Goal: Task Accomplishment & Management: Use online tool/utility

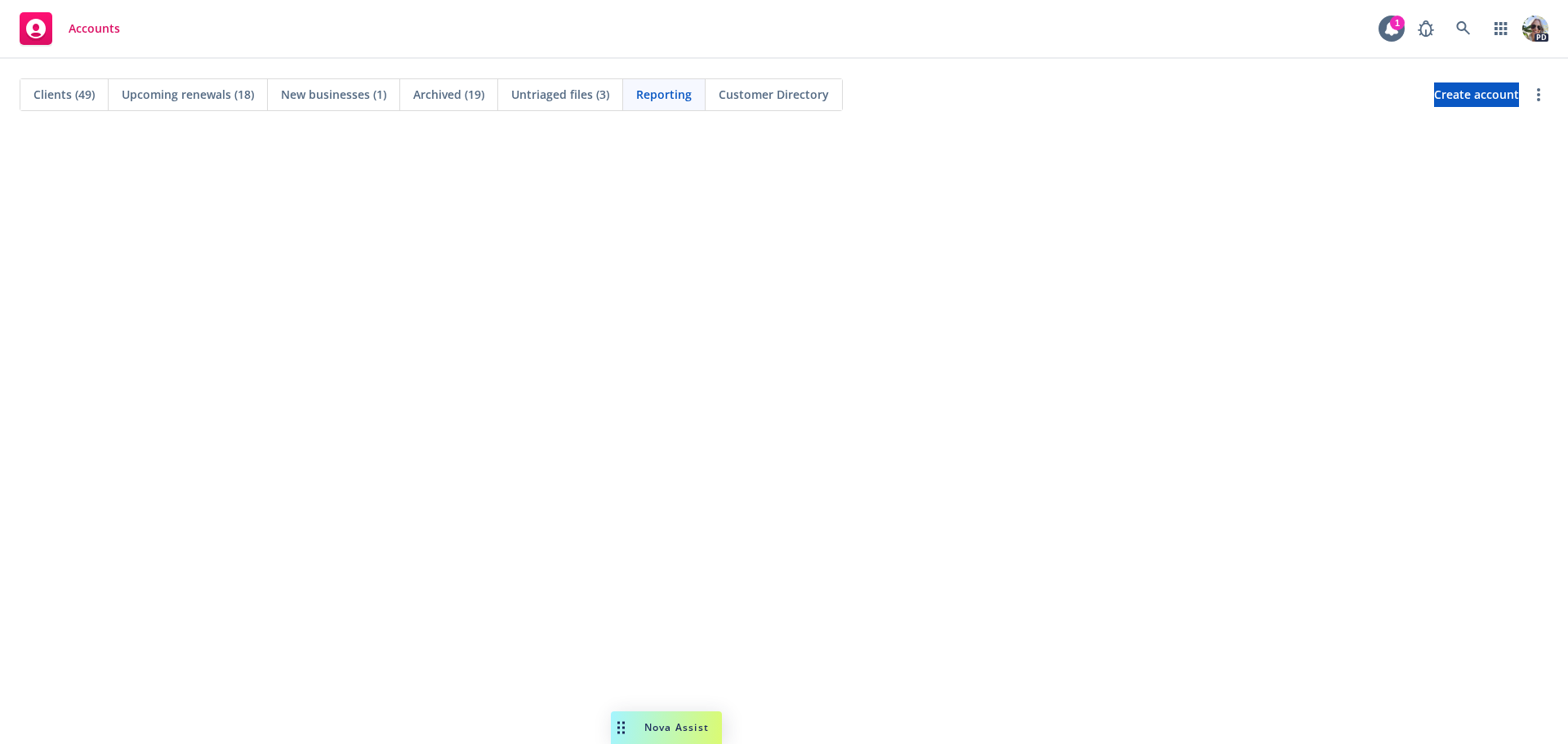
click at [82, 26] on span "Accounts" at bounding box center [94, 28] width 52 height 13
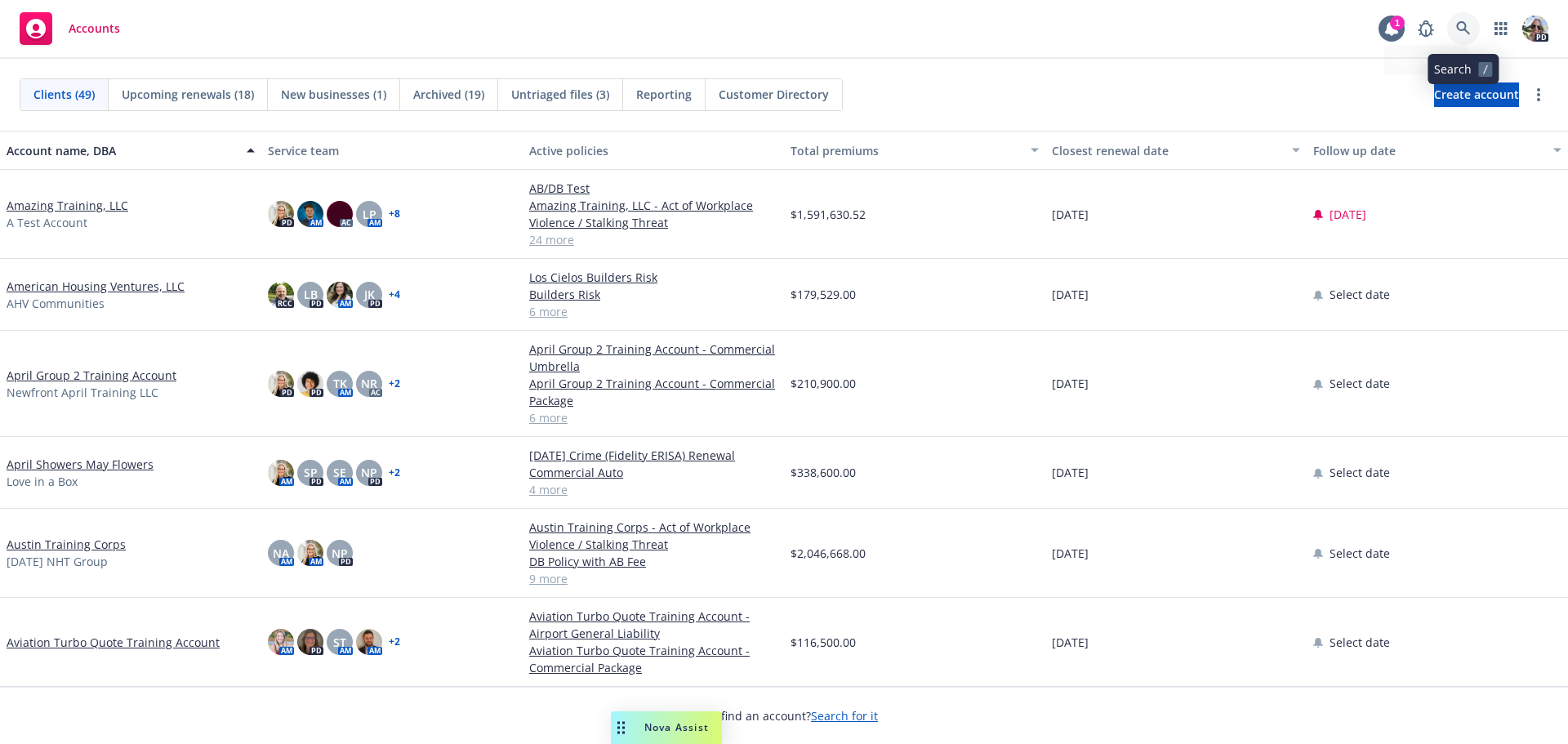
click at [1464, 30] on icon at bounding box center [1464, 28] width 15 height 15
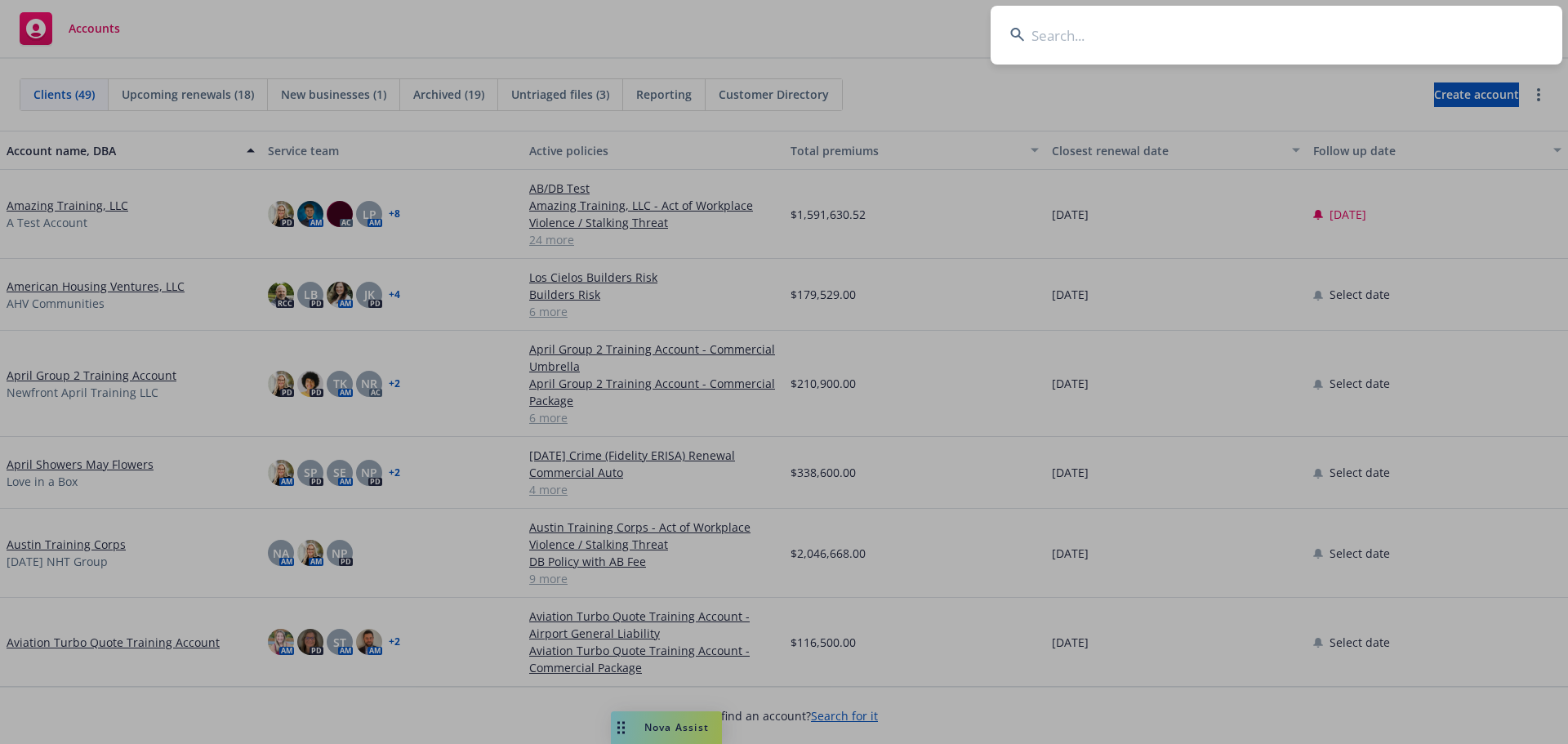
click at [1151, 39] on input at bounding box center [1276, 35] width 572 height 58
type input "n"
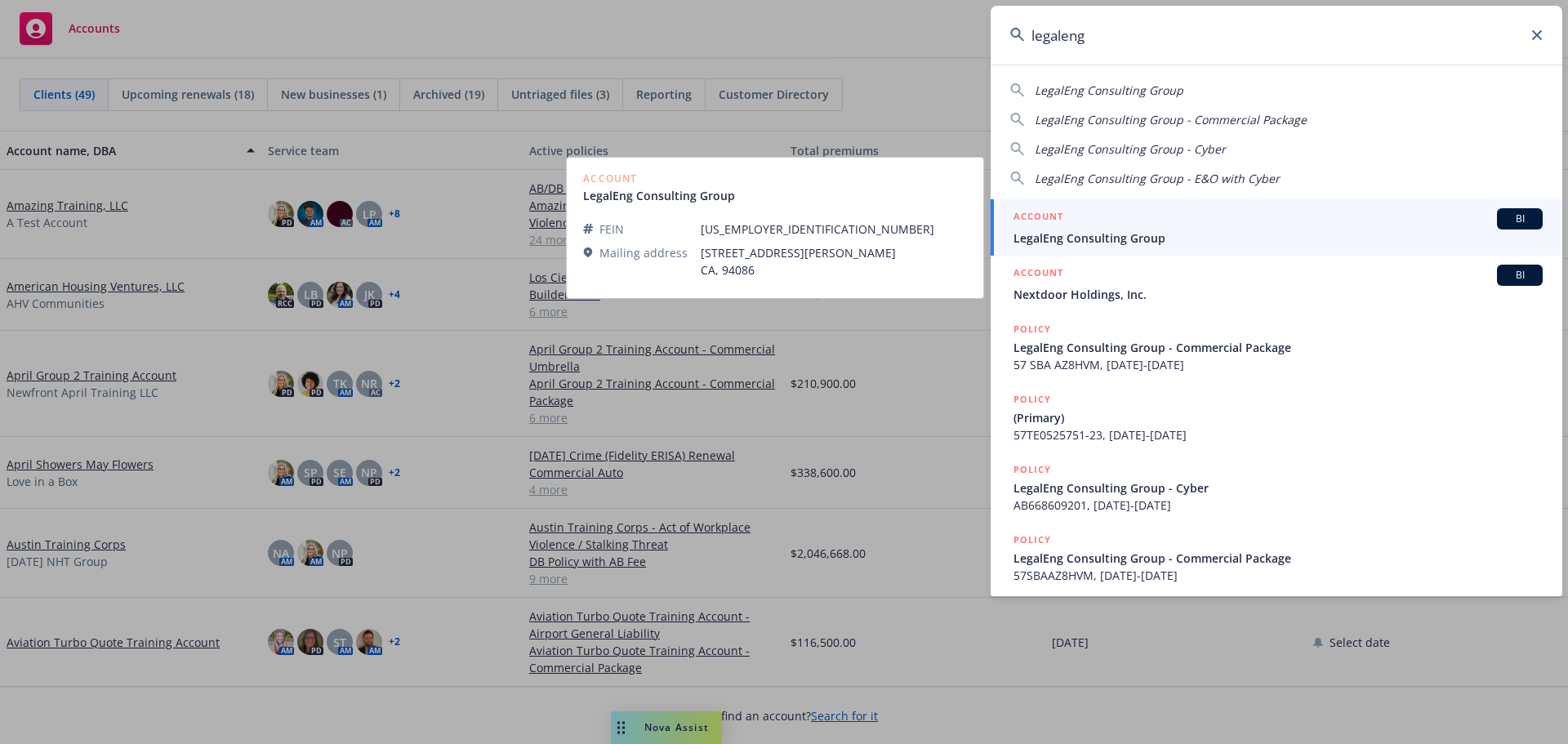
type input "legaleng"
click at [1105, 243] on span "LegalEng Consulting Group" at bounding box center [1278, 238] width 529 height 18
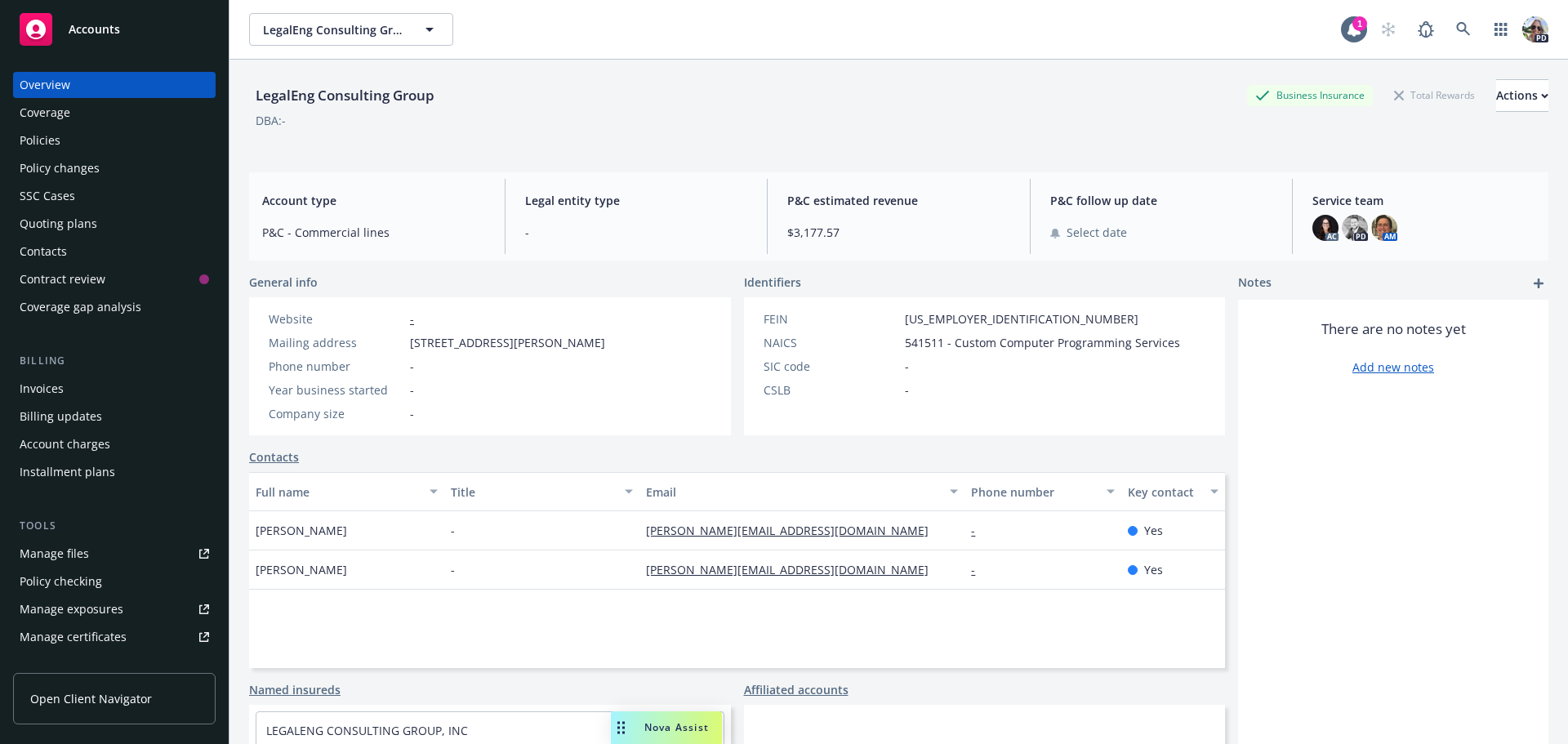
click at [41, 147] on div "Policies" at bounding box center [39, 140] width 41 height 26
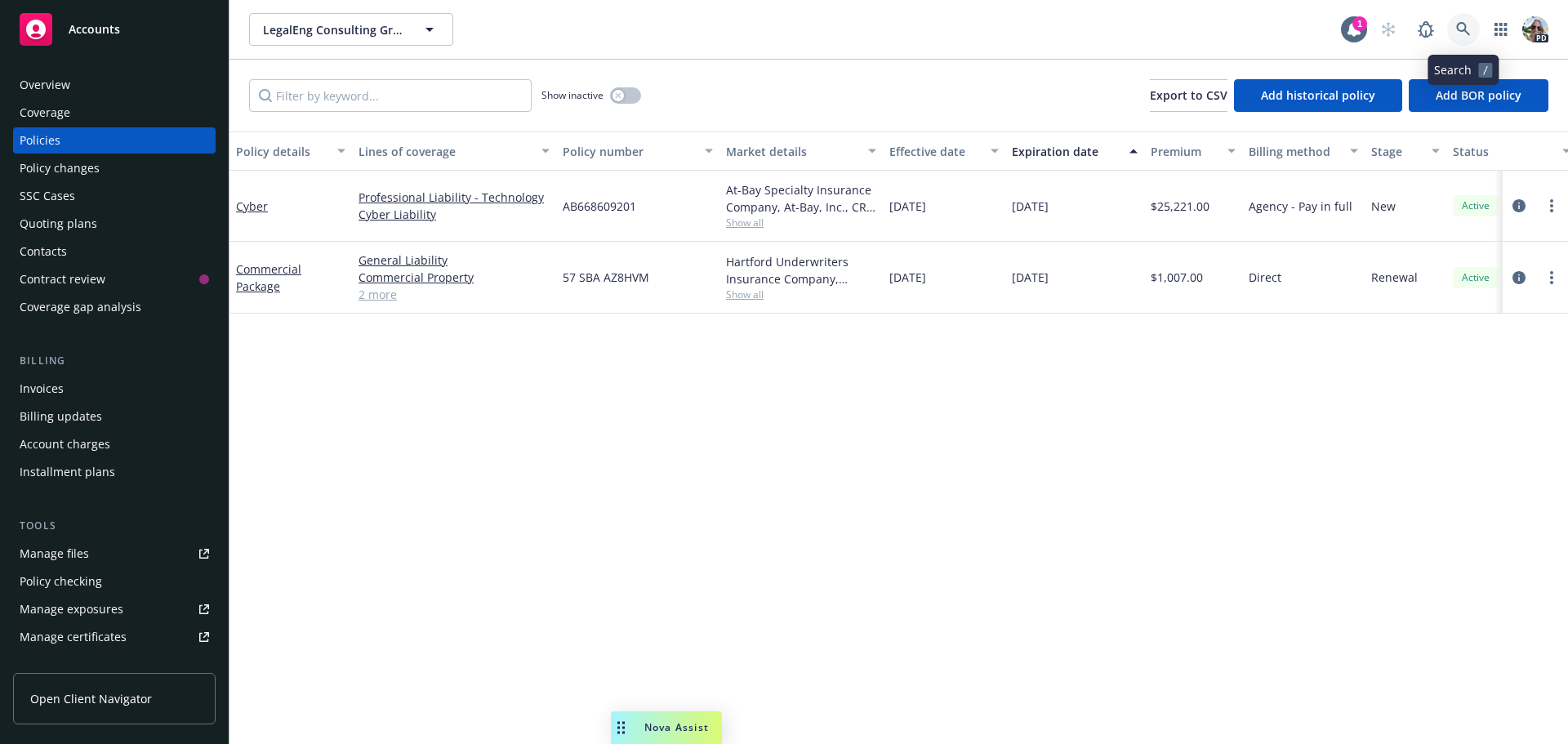
click at [1464, 26] on icon at bounding box center [1463, 28] width 14 height 14
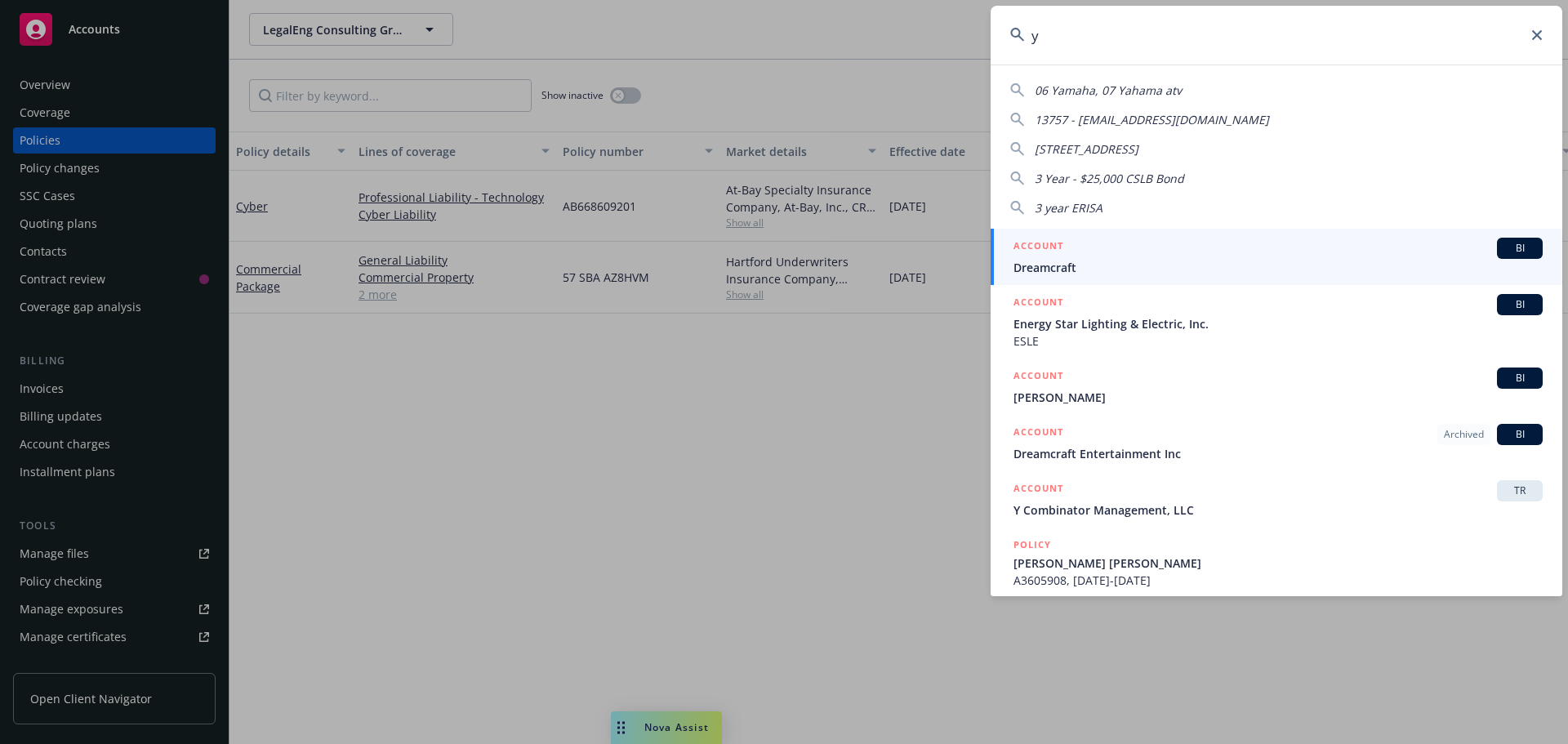
type input "y"
click at [1536, 34] on icon at bounding box center [1537, 35] width 10 height 10
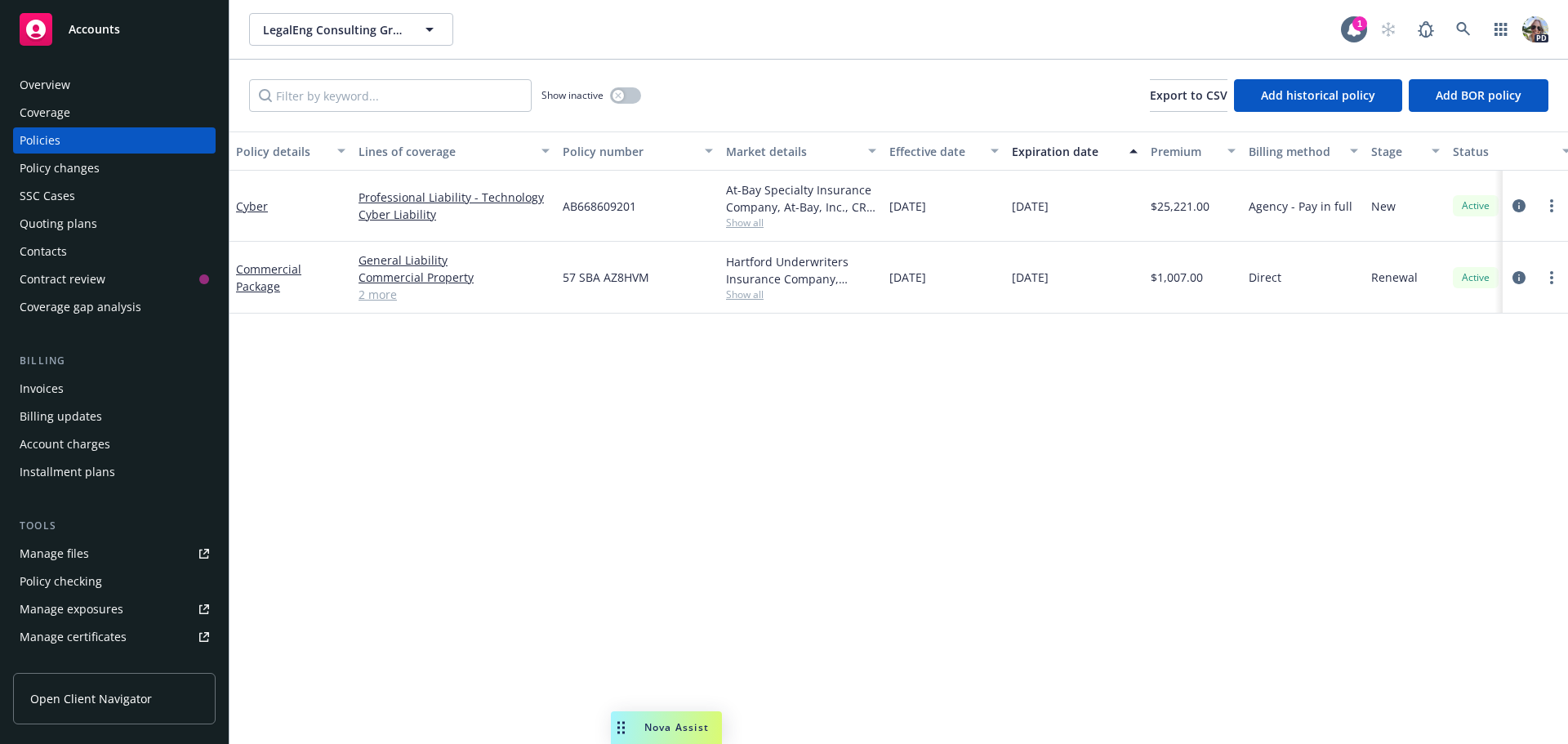
drag, startPoint x: 857, startPoint y: 576, endPoint x: 786, endPoint y: 481, distance: 118.6
click at [256, 207] on link "Cyber" at bounding box center [252, 206] width 32 height 16
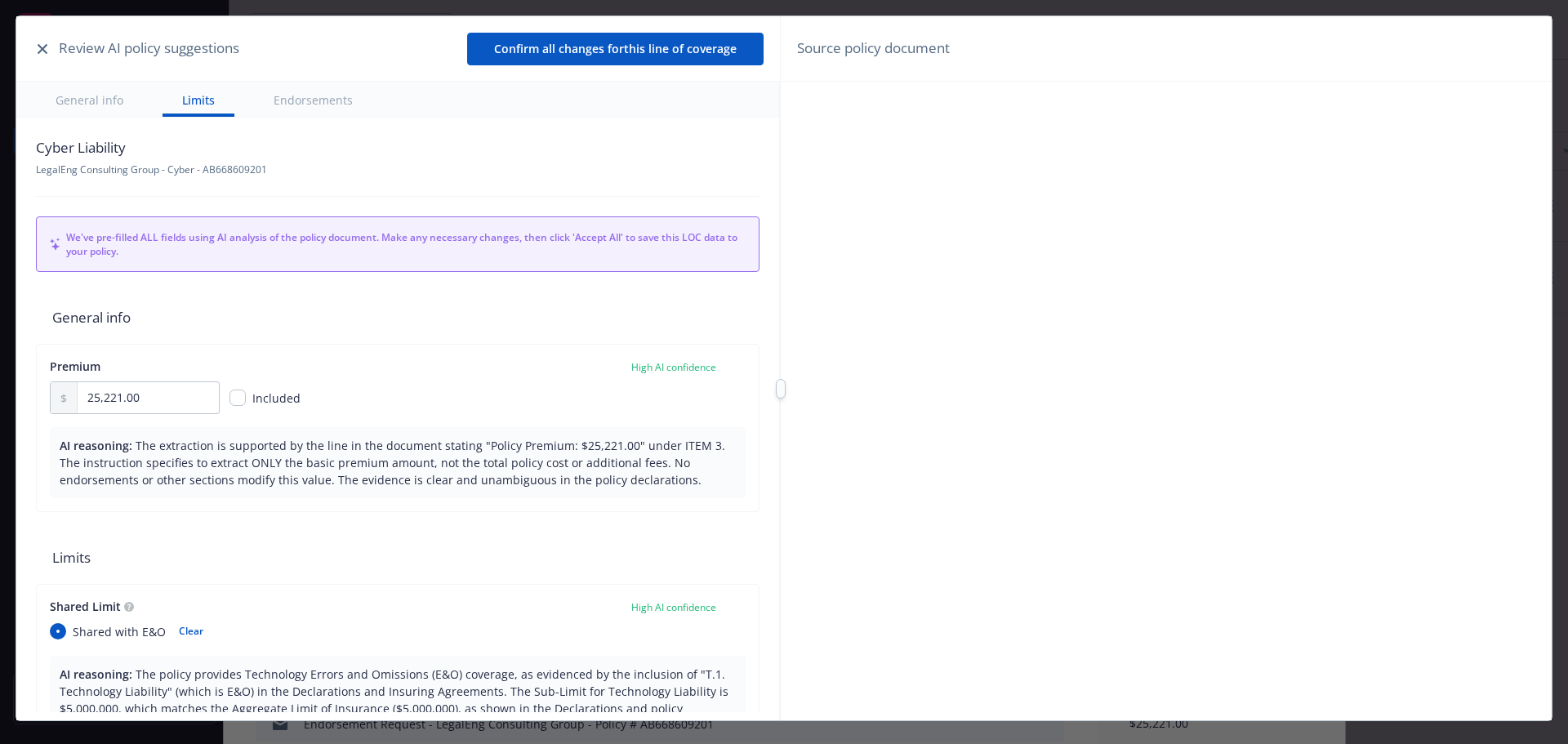
click at [39, 49] on icon "button" at bounding box center [43, 49] width 10 height 10
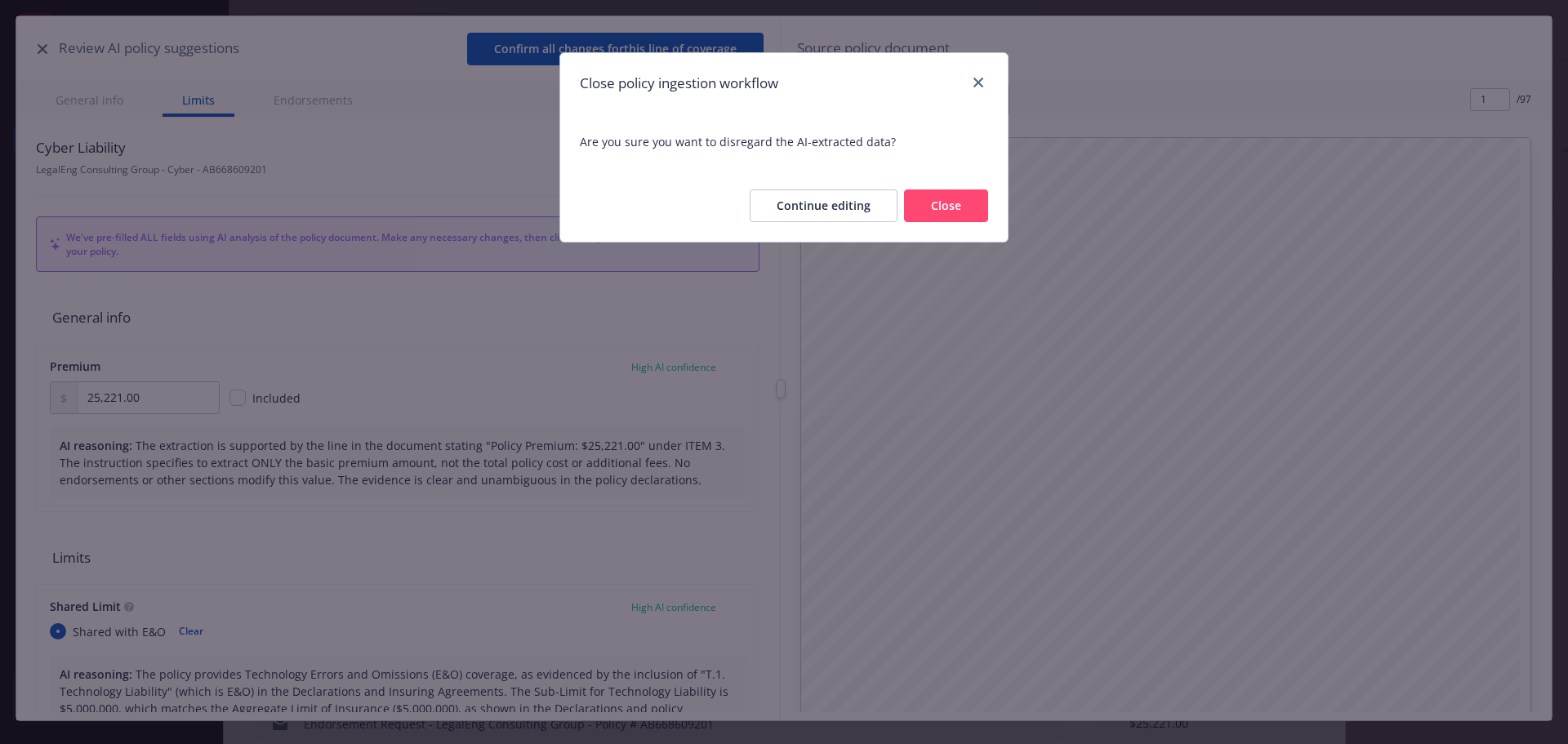
drag, startPoint x: 943, startPoint y: 213, endPoint x: 954, endPoint y: 208, distance: 12.1
click at [944, 213] on button "Close" at bounding box center [946, 205] width 84 height 33
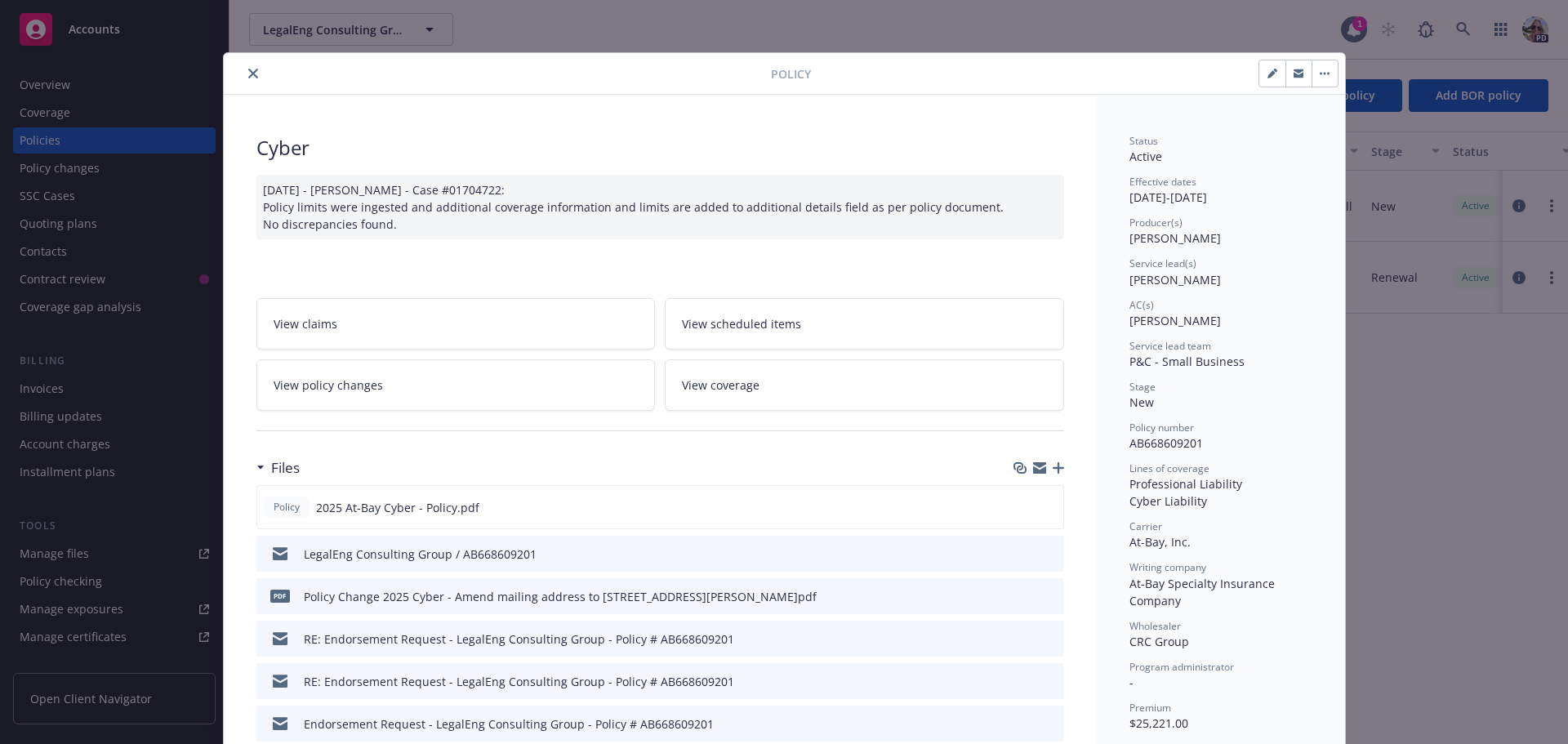
click at [248, 68] on icon "close" at bounding box center [253, 73] width 10 height 10
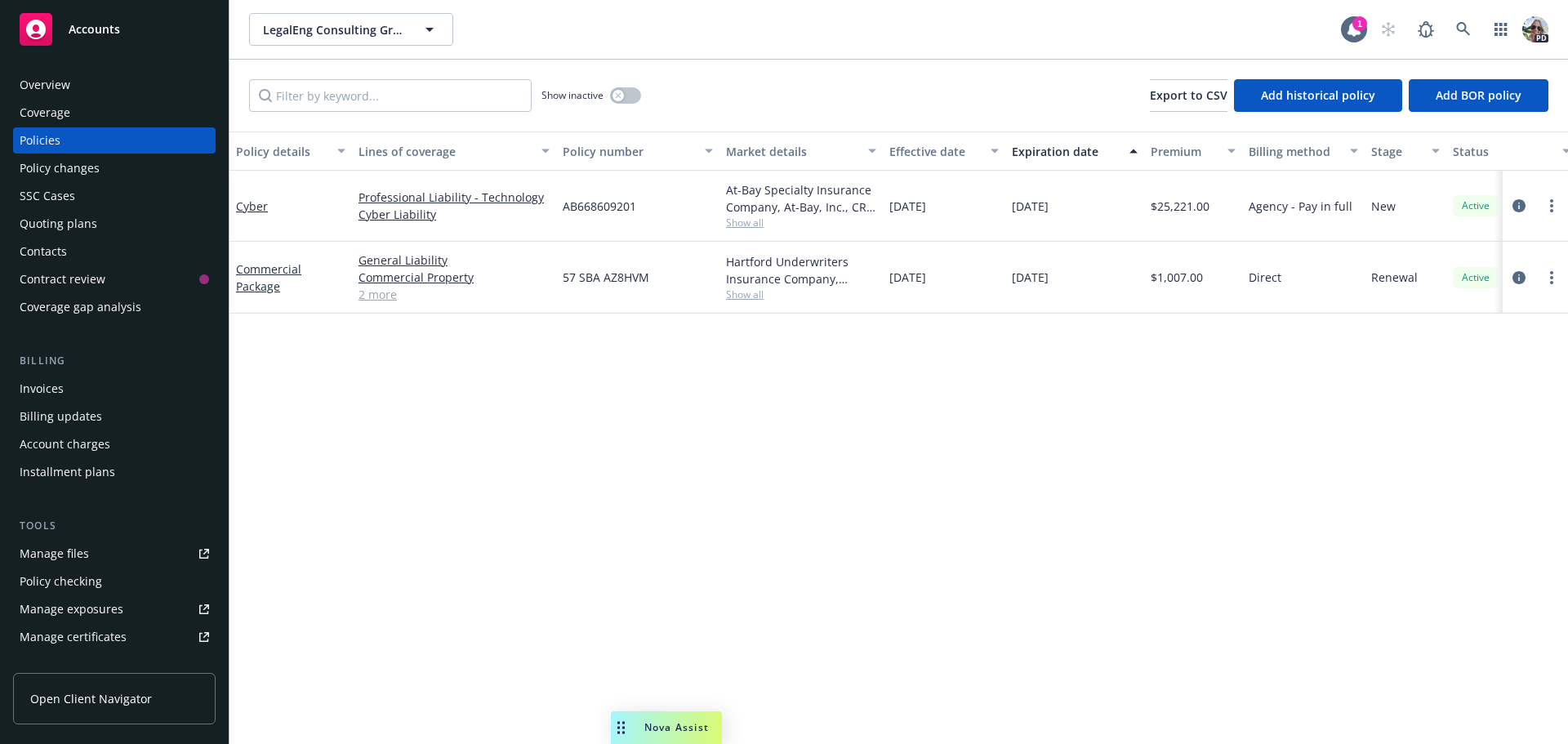
drag, startPoint x: 636, startPoint y: 725, endPoint x: 604, endPoint y: 727, distance: 32.1
click at [604, 736] on body "Accounts Overview Coverage Policies Policy changes SSC Cases Quoting plans Cont…" at bounding box center [784, 372] width 1568 height 744
drag, startPoint x: 619, startPoint y: 726, endPoint x: 114, endPoint y: 746, distance: 505.4
click at [114, 743] on html "Accounts Overview Coverage Policies Policy changes SSC Cases Quoting plans Cont…" at bounding box center [784, 372] width 1568 height 744
click at [389, 217] on link "Cyber Liability" at bounding box center [453, 214] width 191 height 18
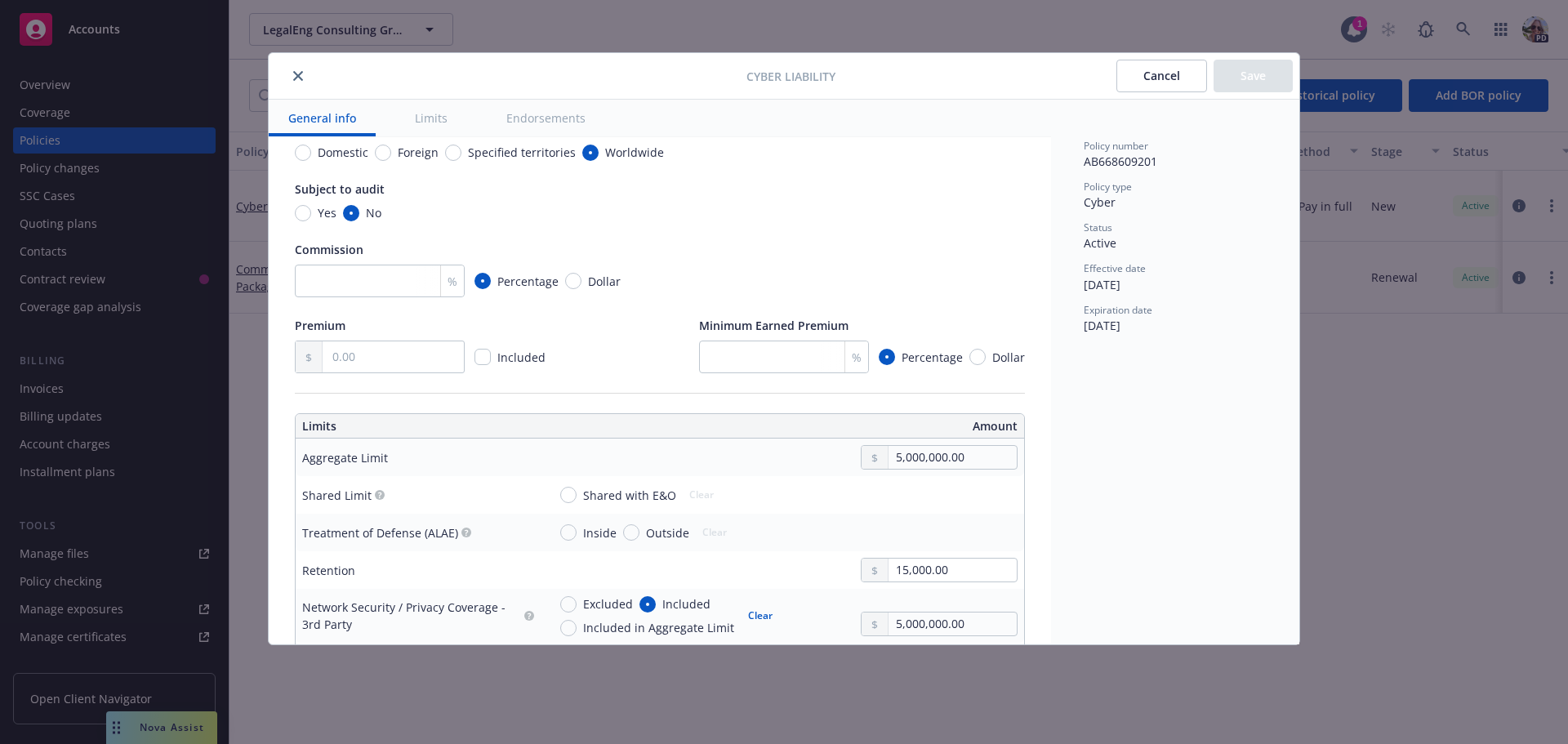
scroll to position [408, 0]
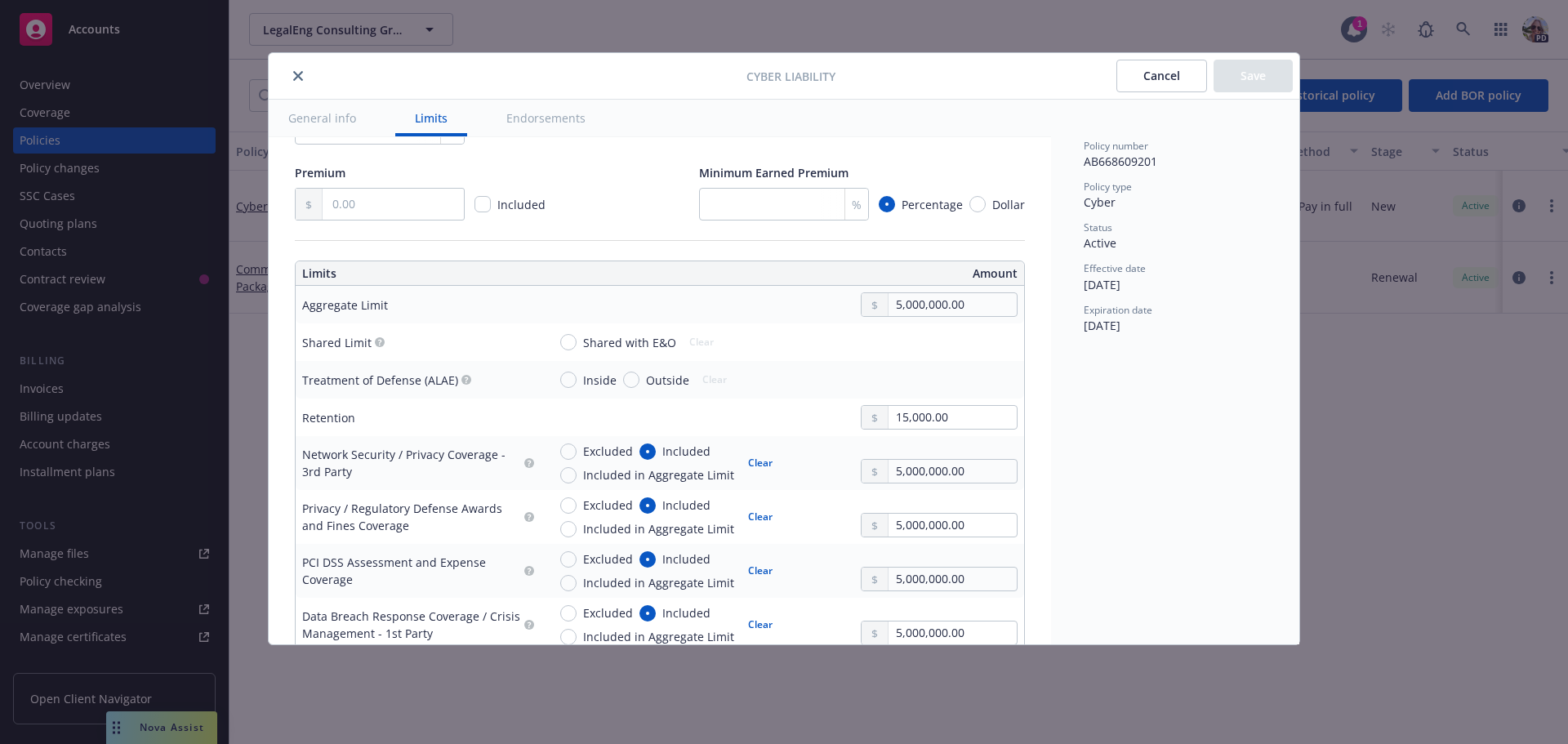
type textarea "x"
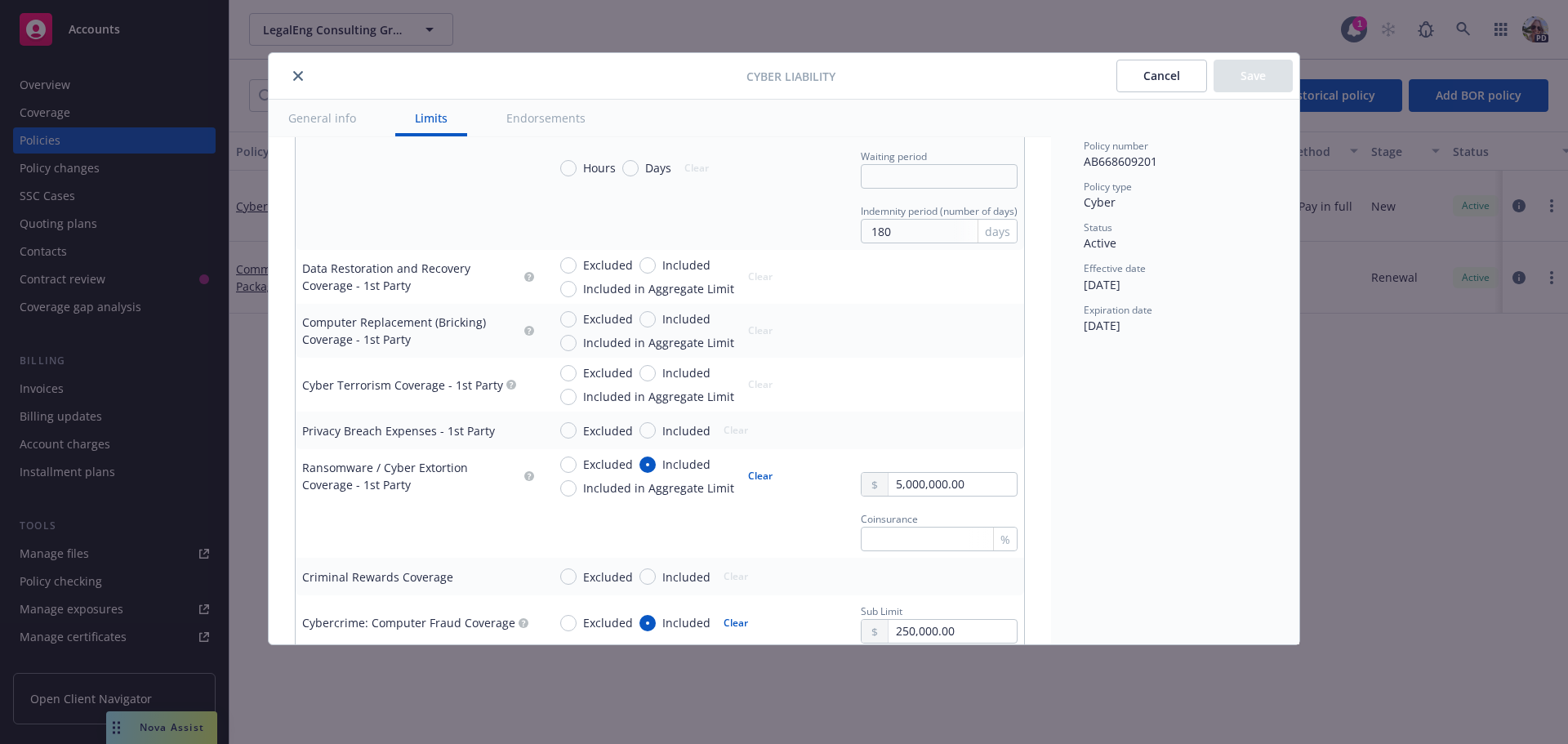
scroll to position [1960, 0]
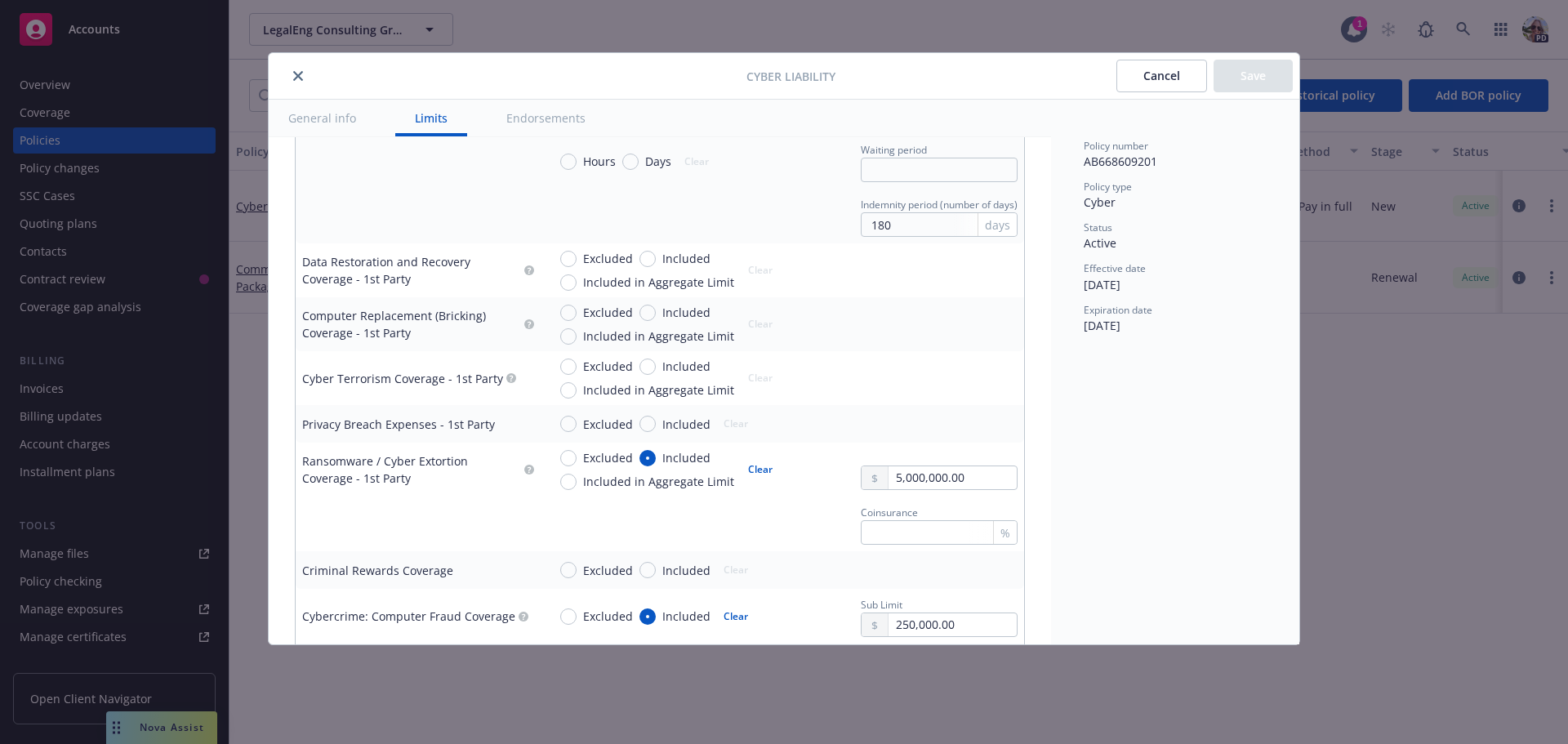
click at [299, 72] on icon "close" at bounding box center [298, 76] width 10 height 10
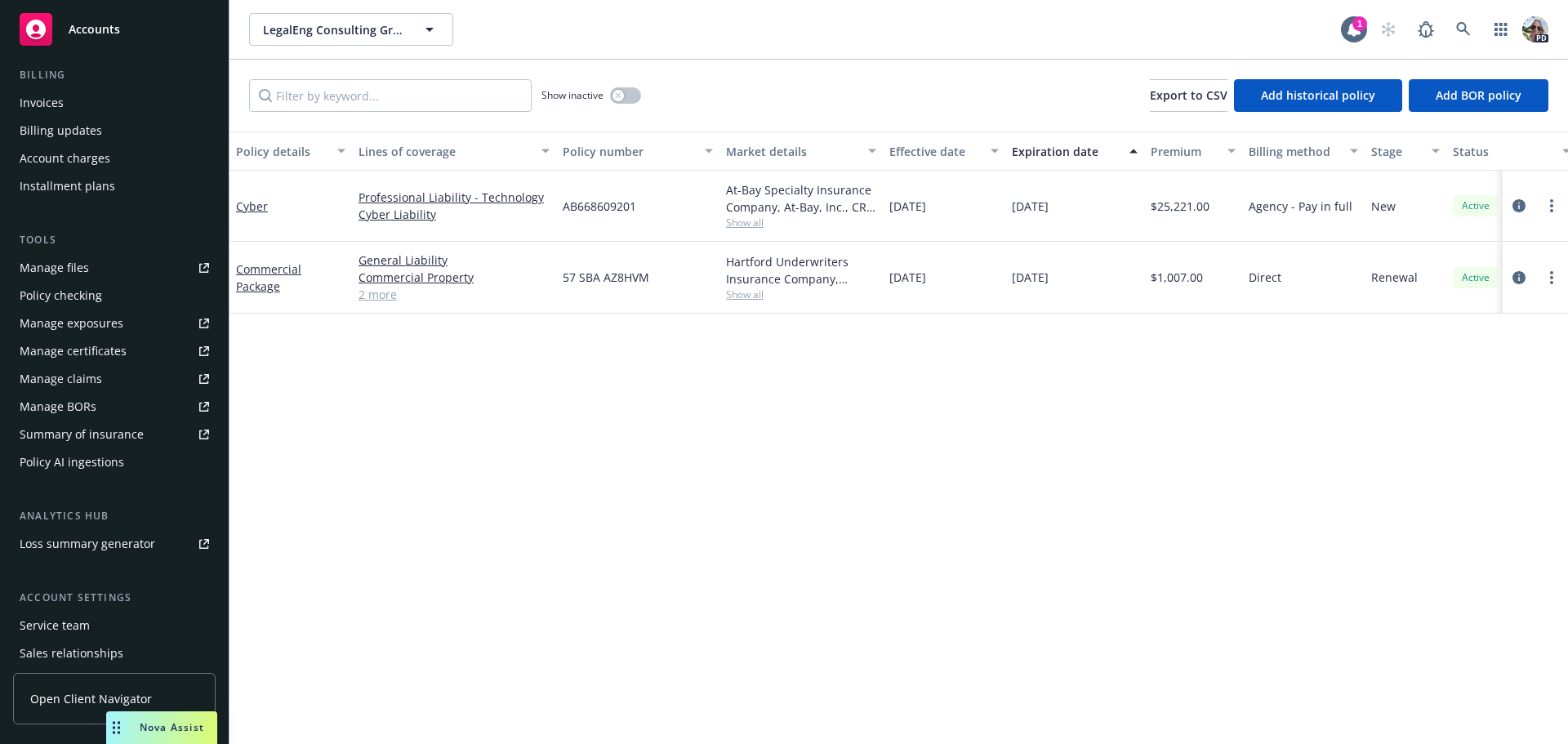
scroll to position [326, 0]
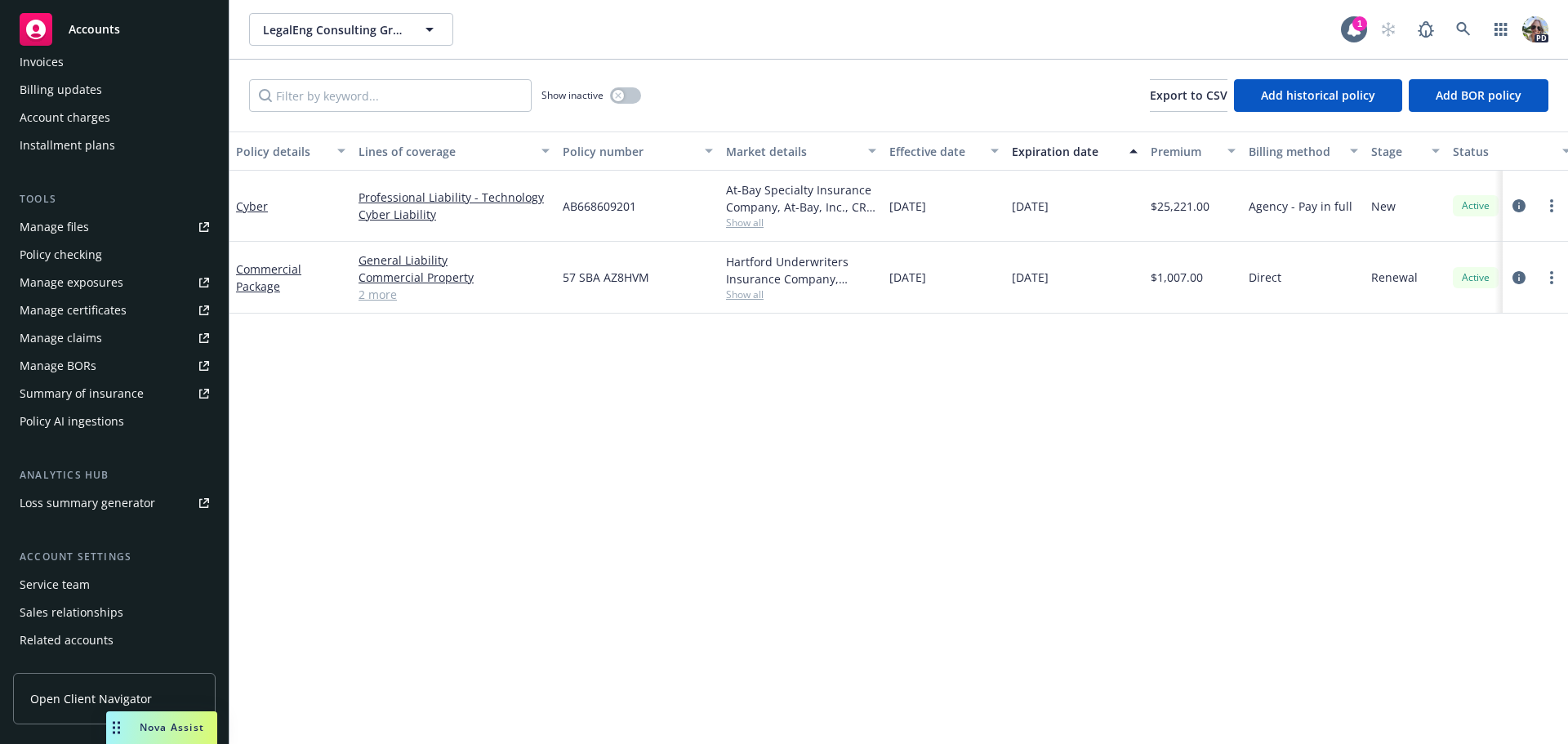
click at [44, 420] on div "Policy AI ingestions" at bounding box center [71, 421] width 104 height 26
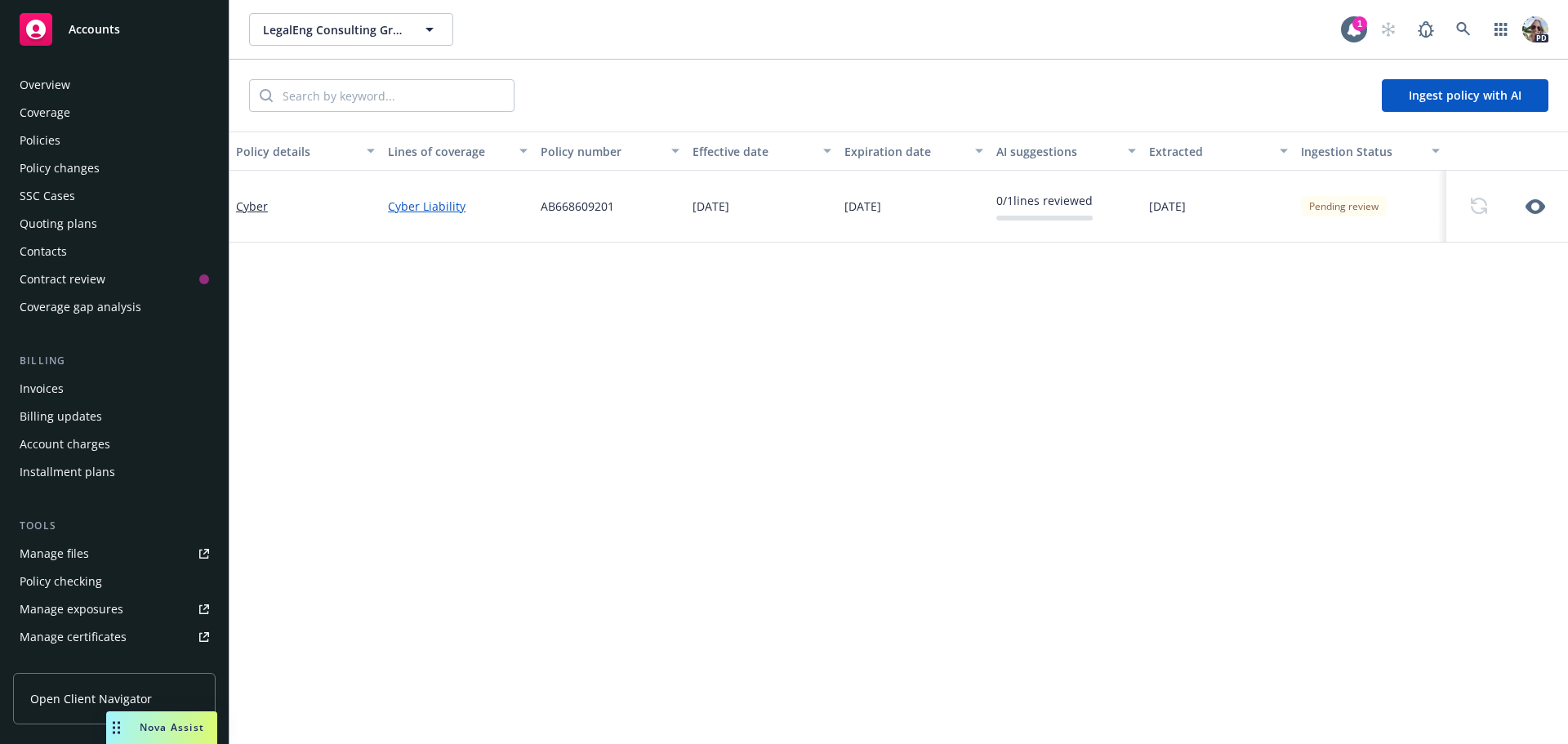
click at [32, 135] on div "Policies" at bounding box center [39, 140] width 41 height 26
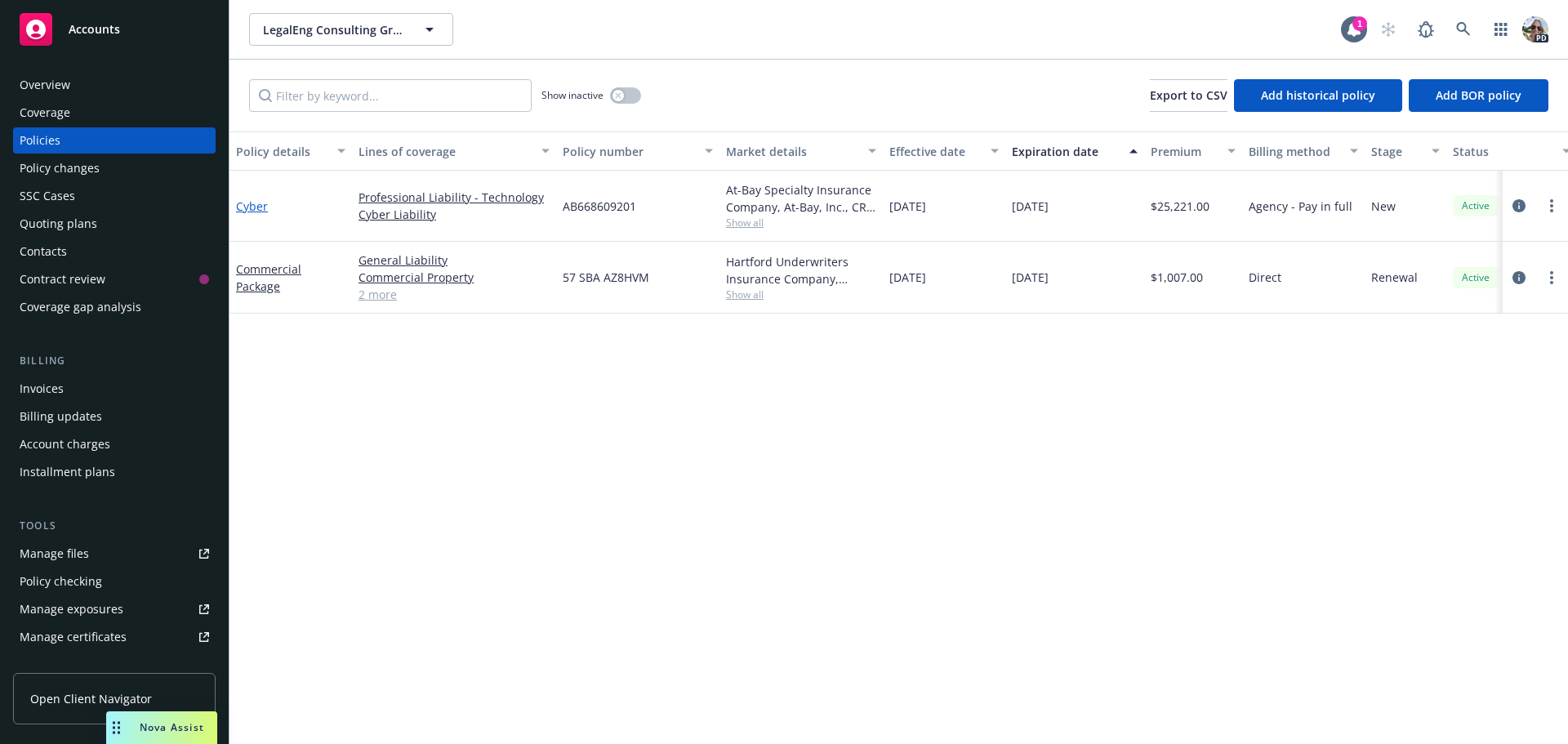
click at [254, 204] on link "Cyber" at bounding box center [252, 206] width 32 height 16
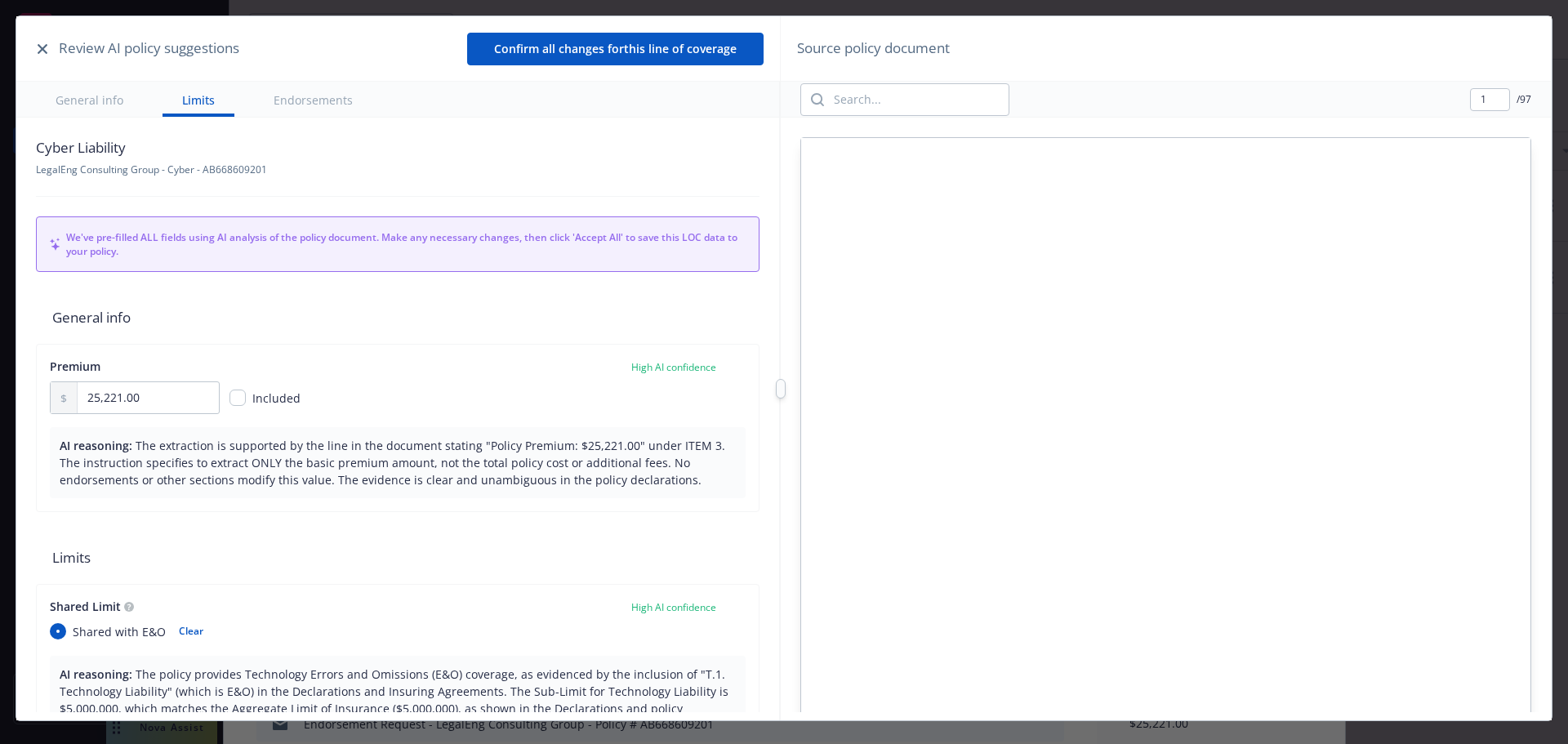
click at [43, 44] on icon "button" at bounding box center [43, 49] width 10 height 10
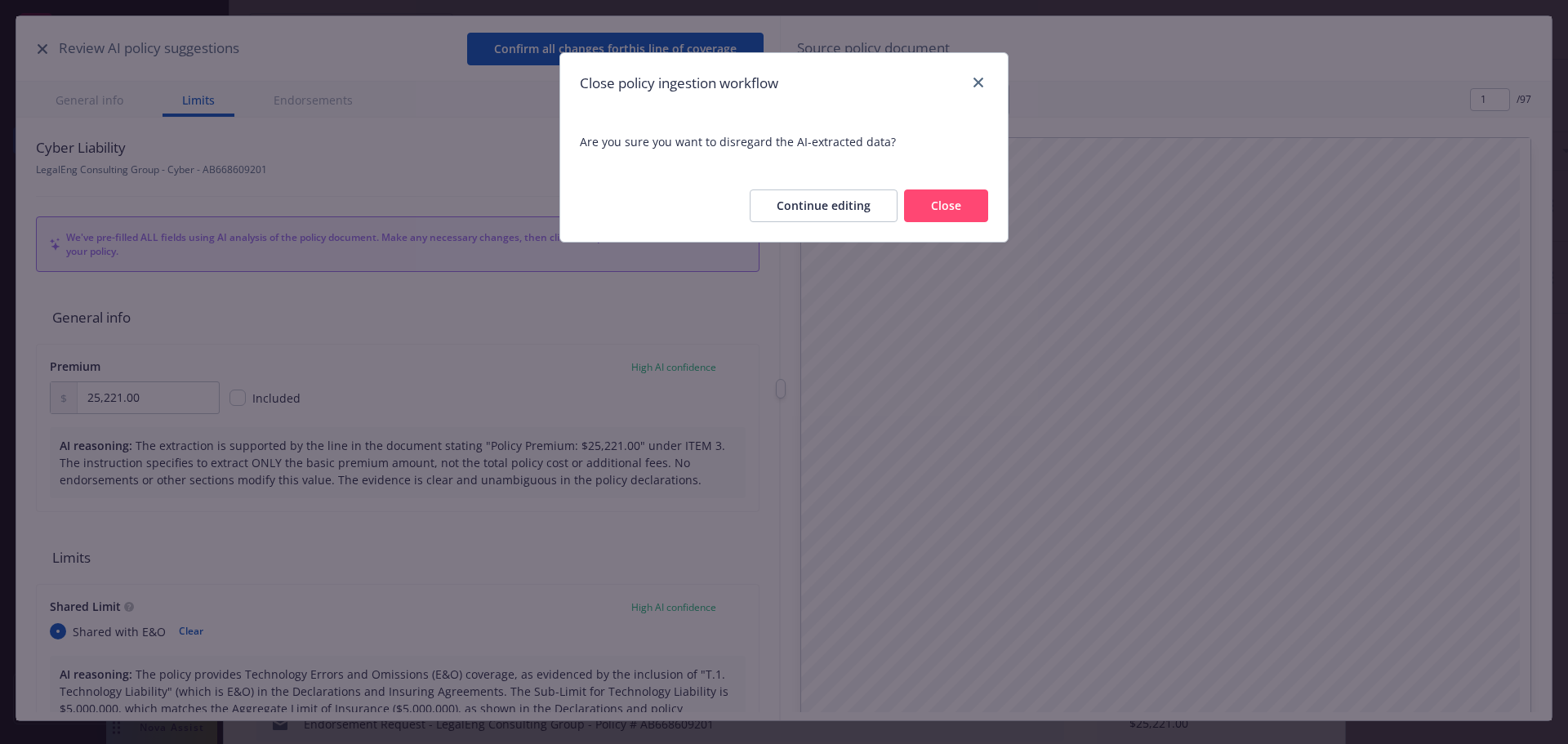
click at [959, 206] on button "Close" at bounding box center [946, 205] width 84 height 33
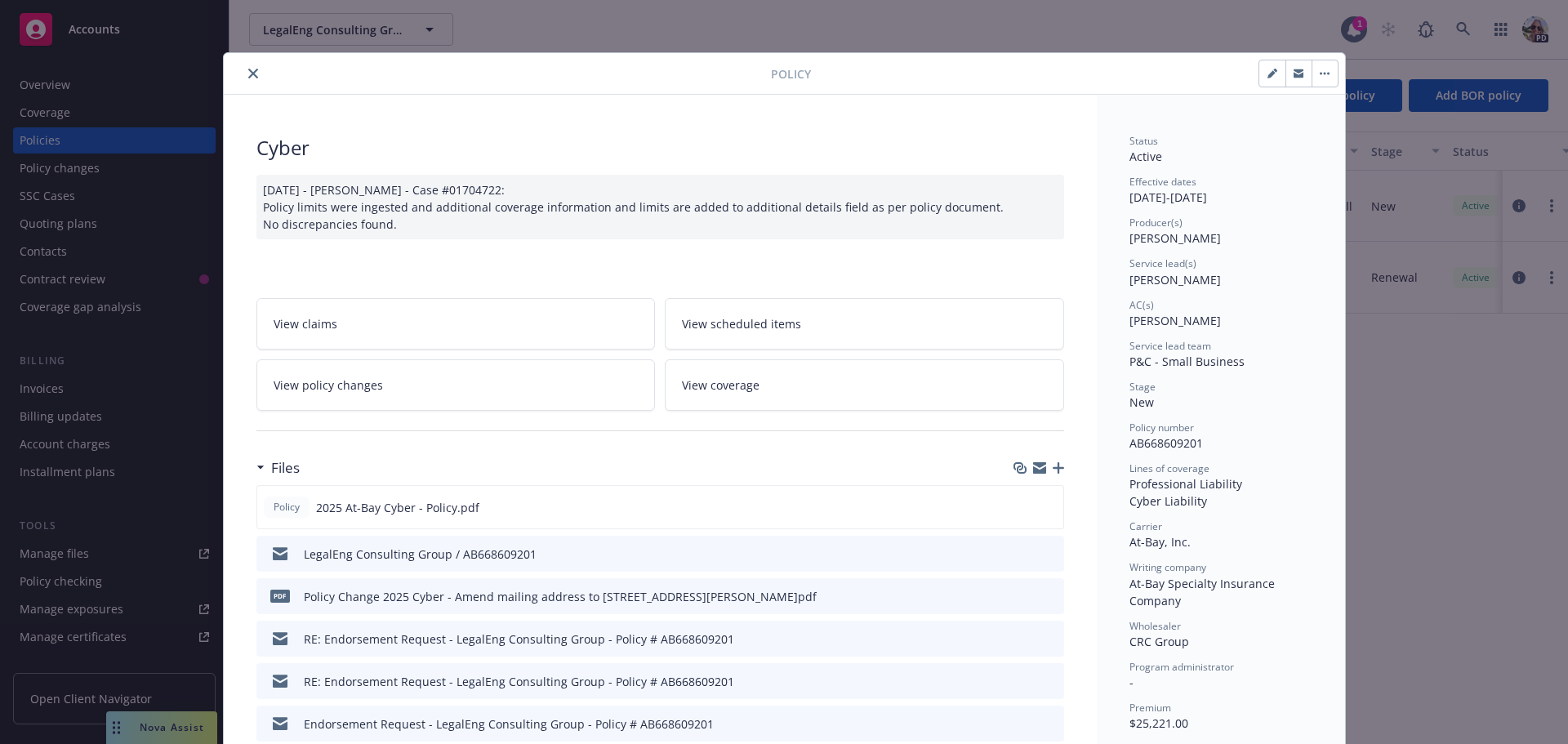
click at [248, 66] on button "close" at bounding box center [252, 73] width 19 height 19
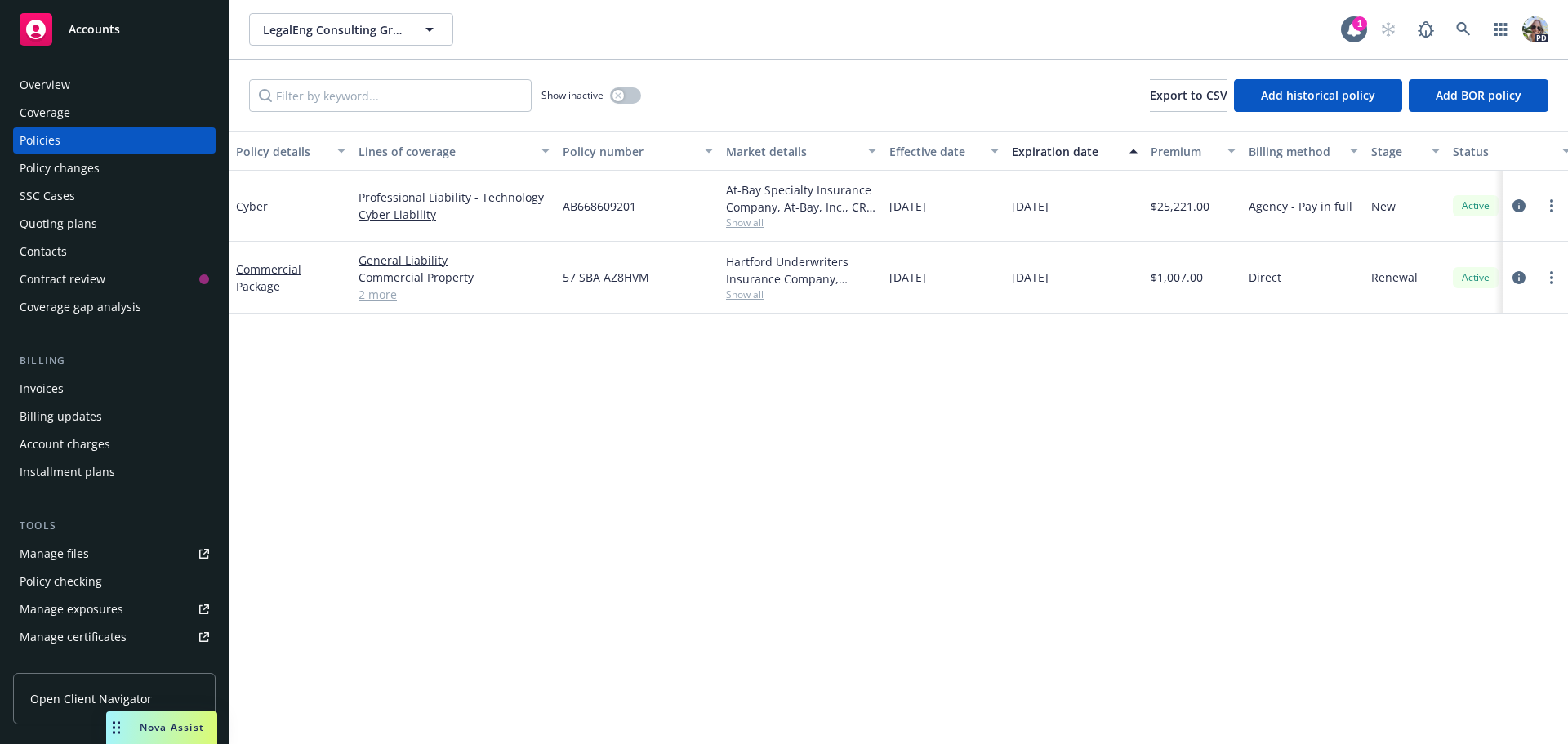
click at [54, 221] on div "Quoting plans" at bounding box center [58, 223] width 78 height 26
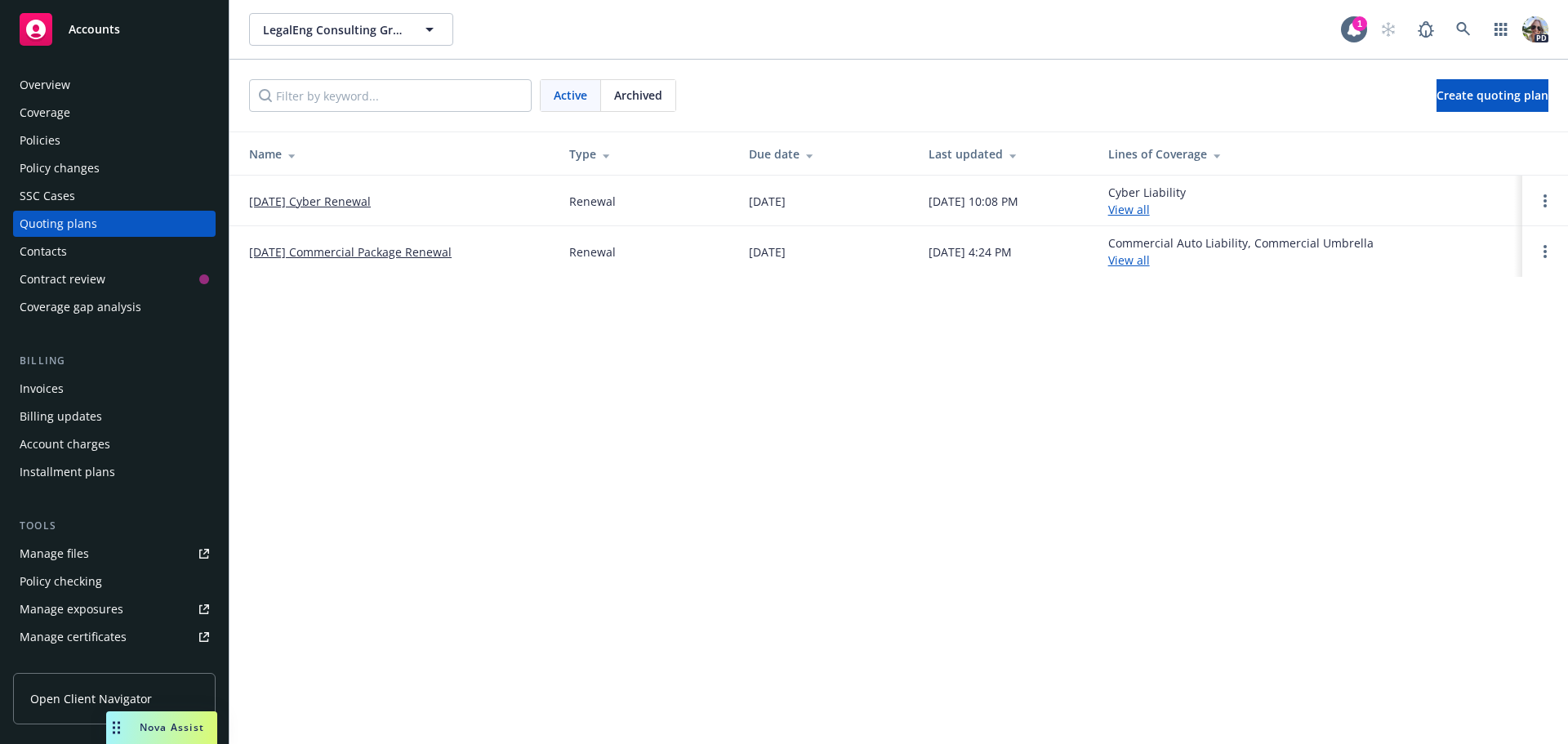
click at [349, 201] on link "10/07/25 Cyber Renewal" at bounding box center [310, 201] width 122 height 18
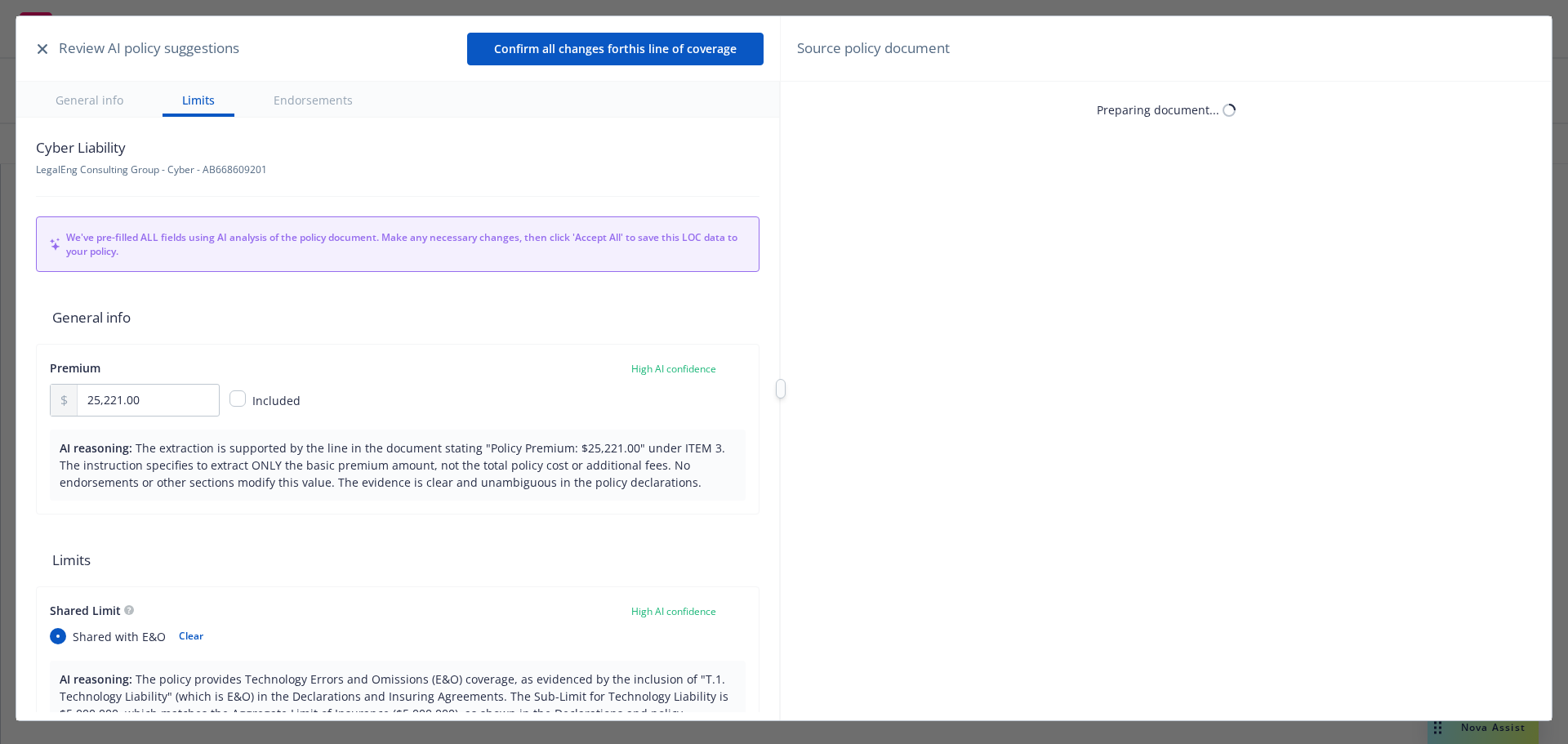
click at [43, 53] on icon "button" at bounding box center [43, 49] width 10 height 10
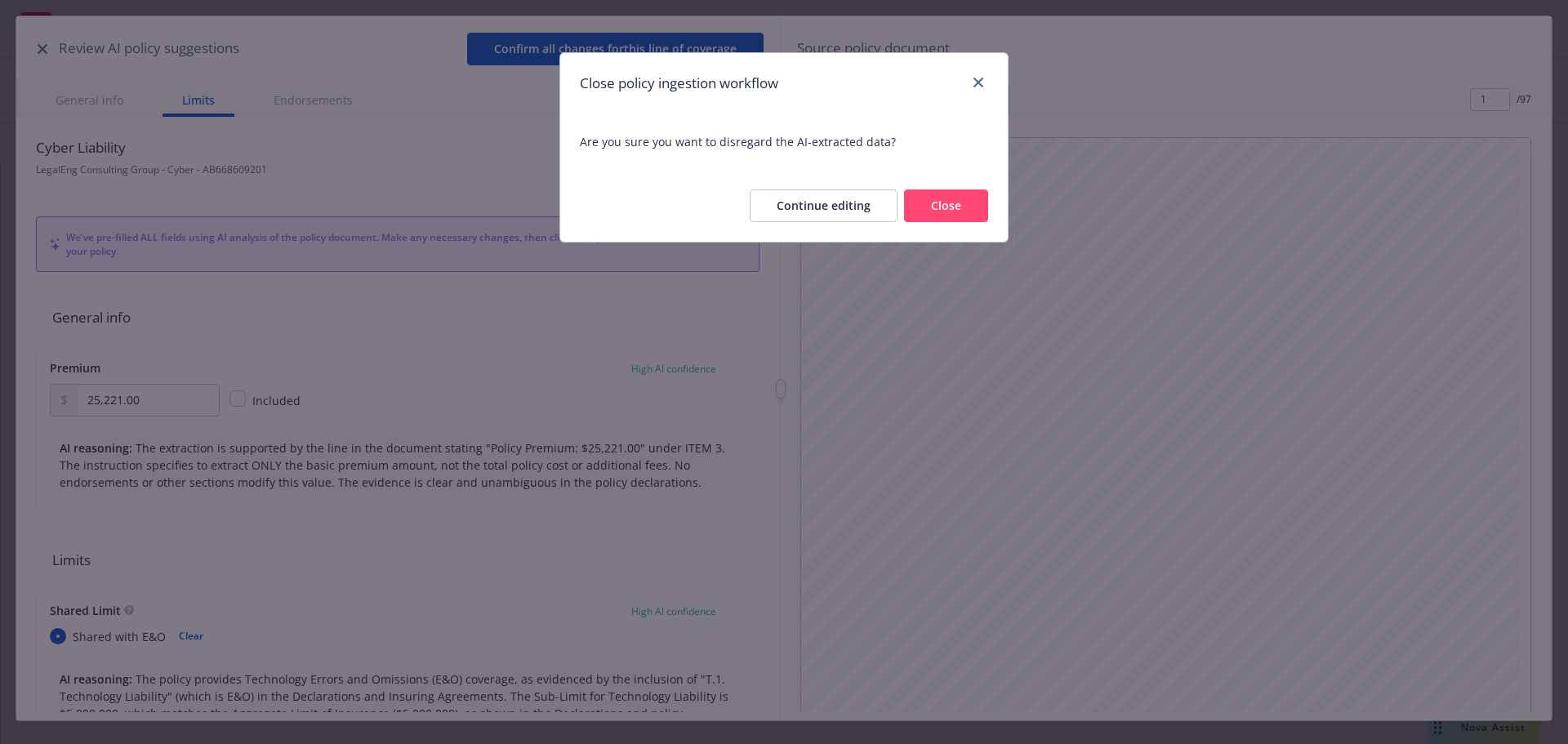
click at [948, 203] on button "Close" at bounding box center [946, 205] width 84 height 33
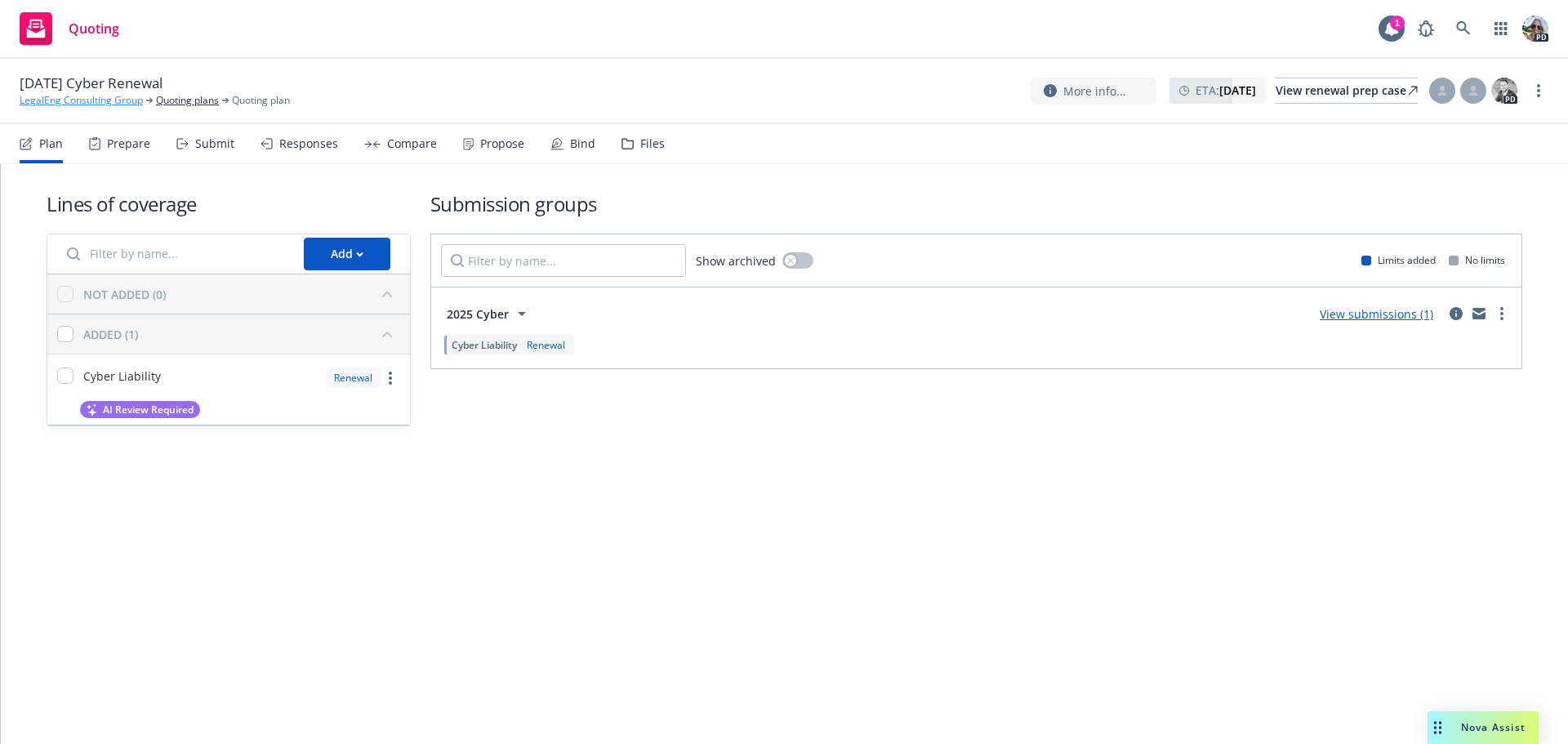
click at [78, 101] on link "LegalEng Consulting Group" at bounding box center [81, 100] width 124 height 15
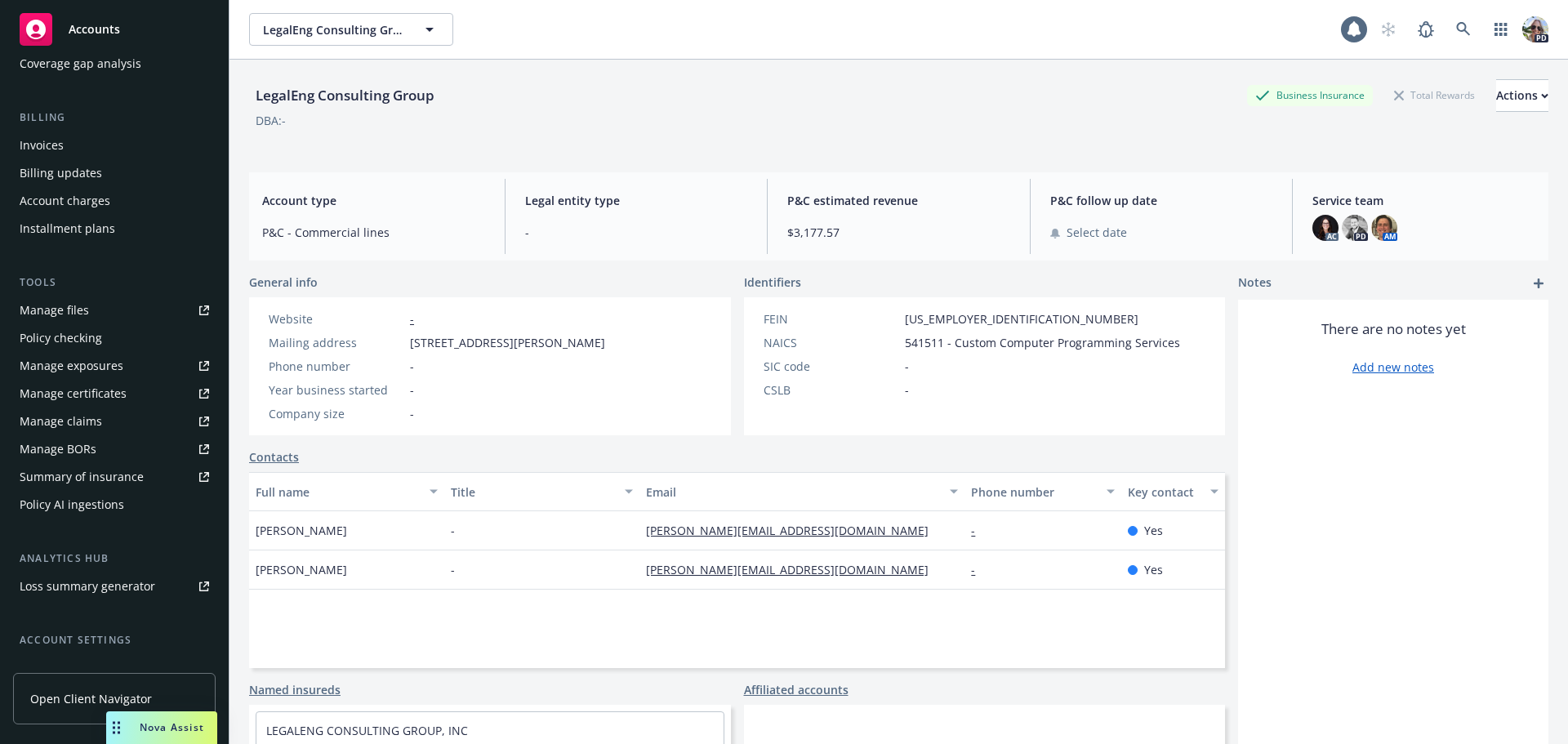
scroll to position [245, 0]
click at [83, 476] on div "Summary of insurance" at bounding box center [81, 475] width 124 height 26
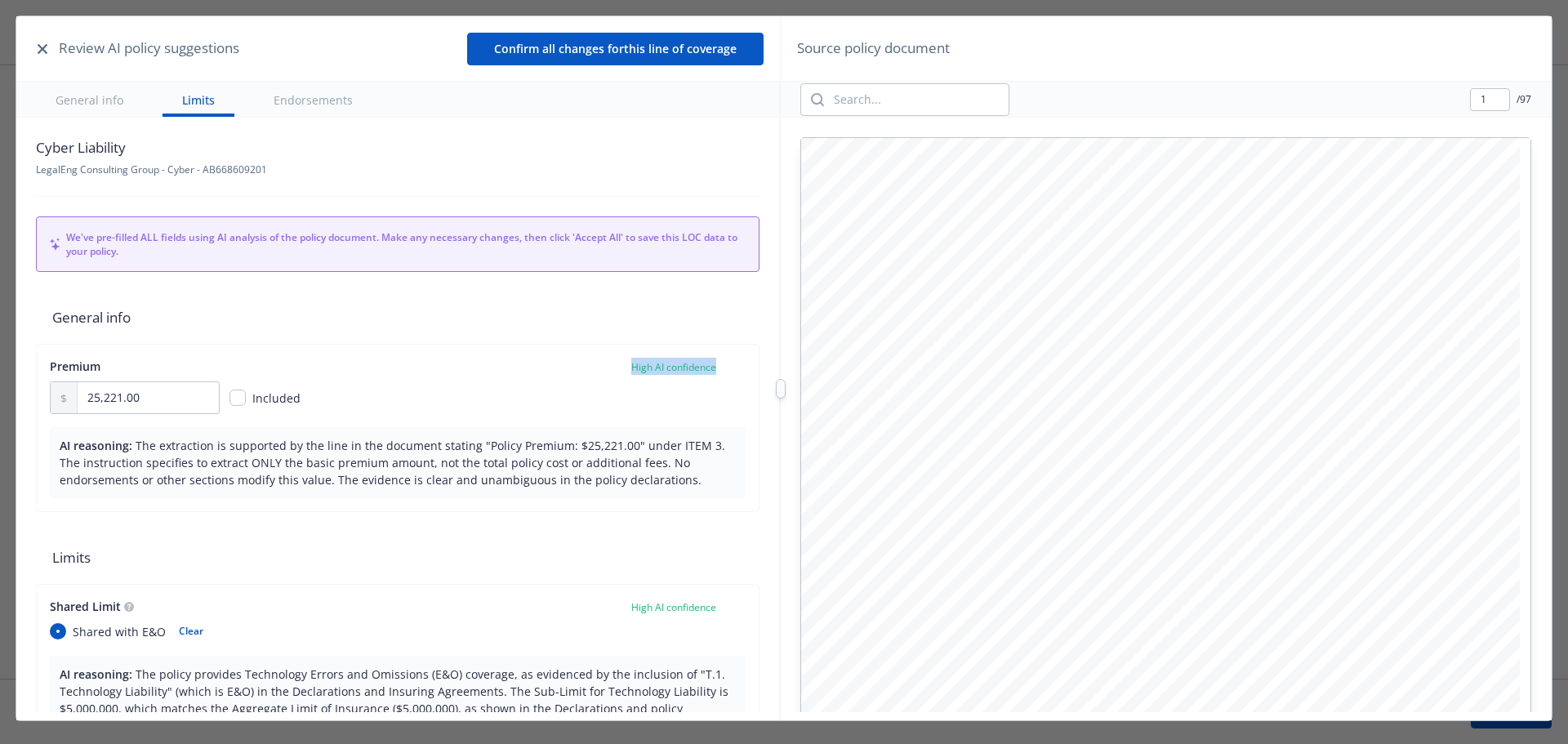
drag, startPoint x: 713, startPoint y: 367, endPoint x: 614, endPoint y: 372, distance: 99.1
click at [614, 372] on div "Premium High AI confidence" at bounding box center [397, 366] width 695 height 18
click at [618, 372] on div "High AI confidence" at bounding box center [666, 366] width 98 height 18
drag, startPoint x: 706, startPoint y: 368, endPoint x: 613, endPoint y: 378, distance: 93.5
click at [613, 378] on div "Premium High AI confidence 25,221.00 Included" at bounding box center [397, 385] width 695 height 56
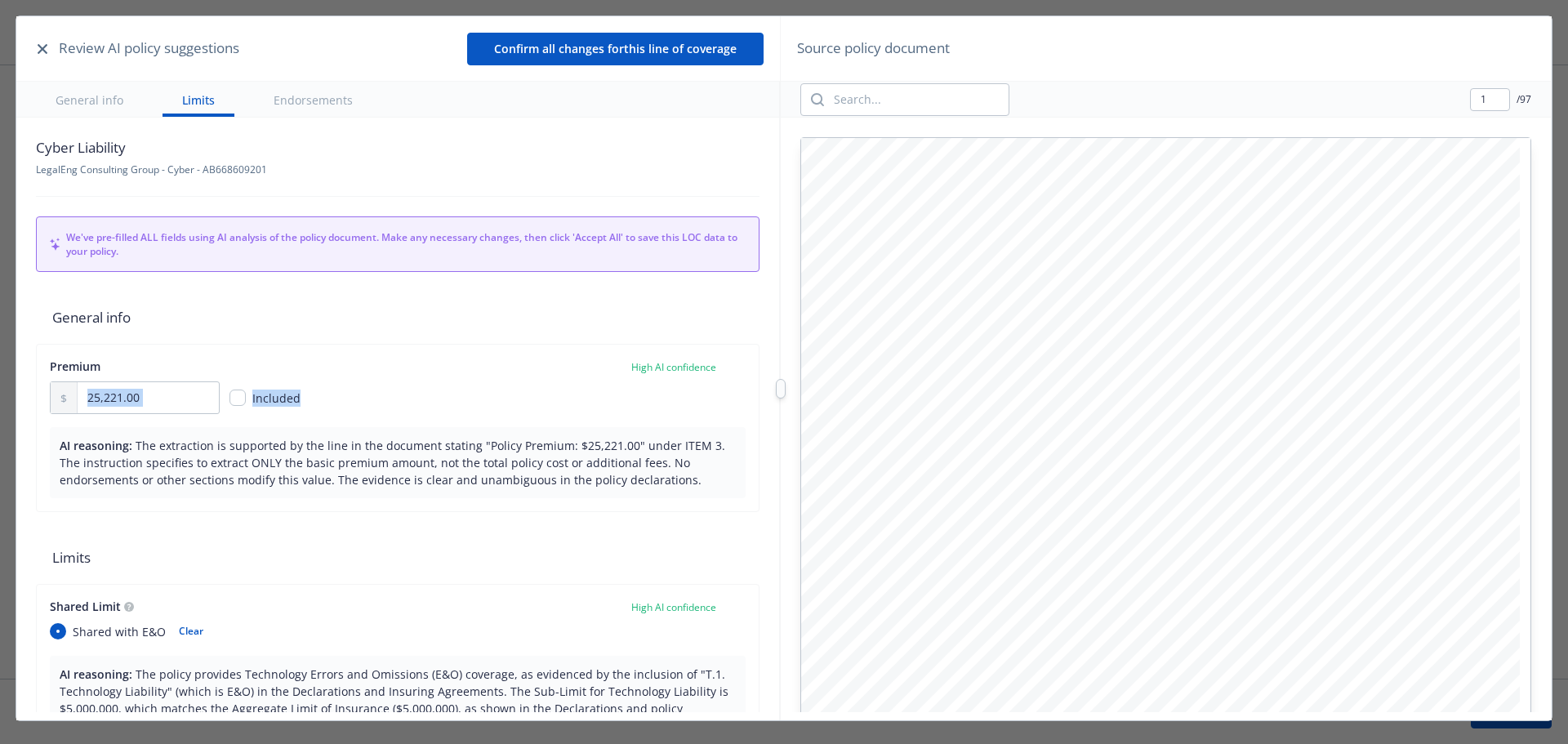
click at [717, 367] on div "Premium High AI confidence" at bounding box center [397, 366] width 695 height 18
click at [613, 419] on div "Premium High AI confidence 25,221.00 Included AI reasoning: The extraction is s…" at bounding box center [397, 428] width 723 height 168
drag, startPoint x: 714, startPoint y: 366, endPoint x: 615, endPoint y: 377, distance: 99.6
click at [615, 376] on div "Premium High AI confidence 25,221.00 Included" at bounding box center [397, 385] width 695 height 56
click at [614, 402] on div "25,221.00 Included" at bounding box center [397, 397] width 695 height 33
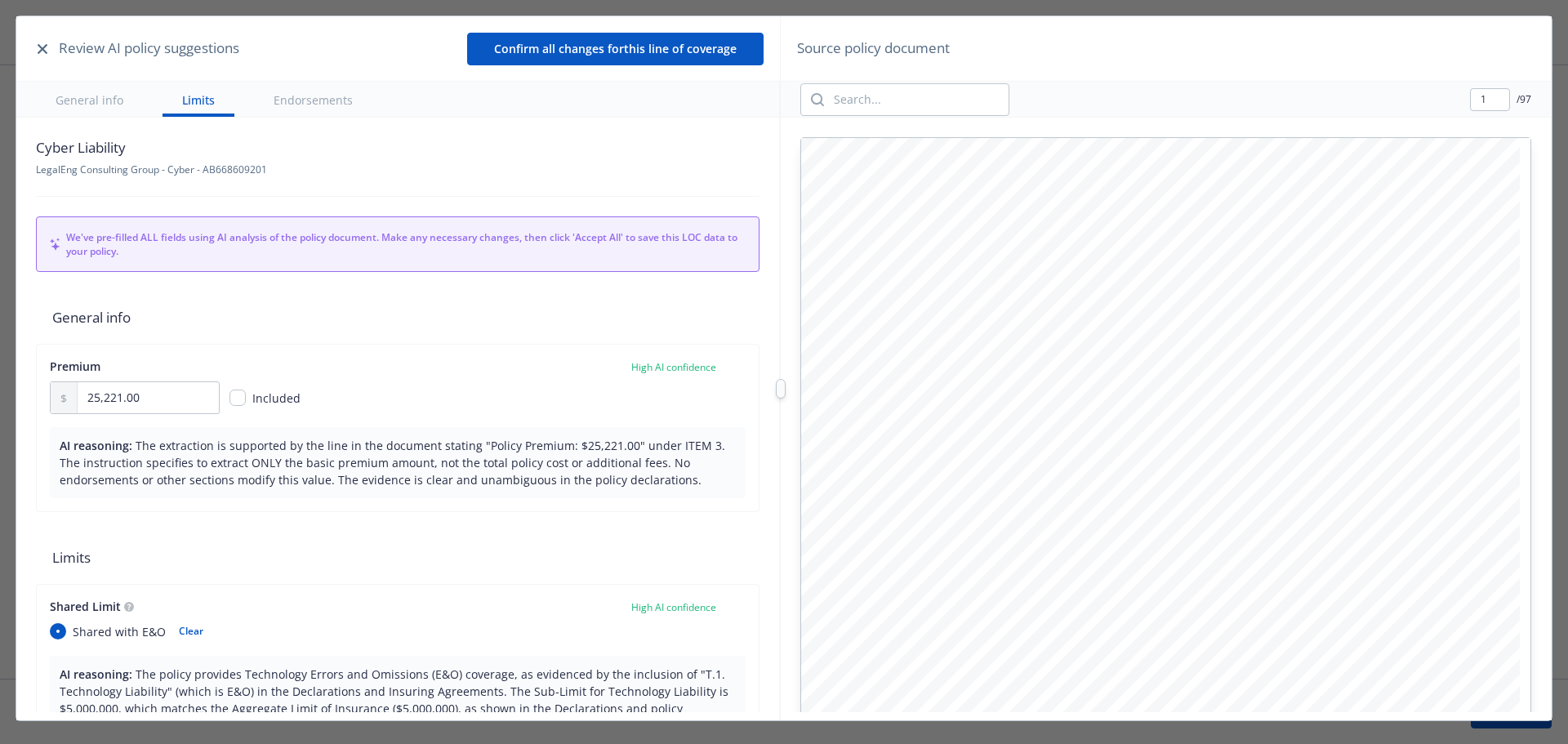
scroll to position [82, 0]
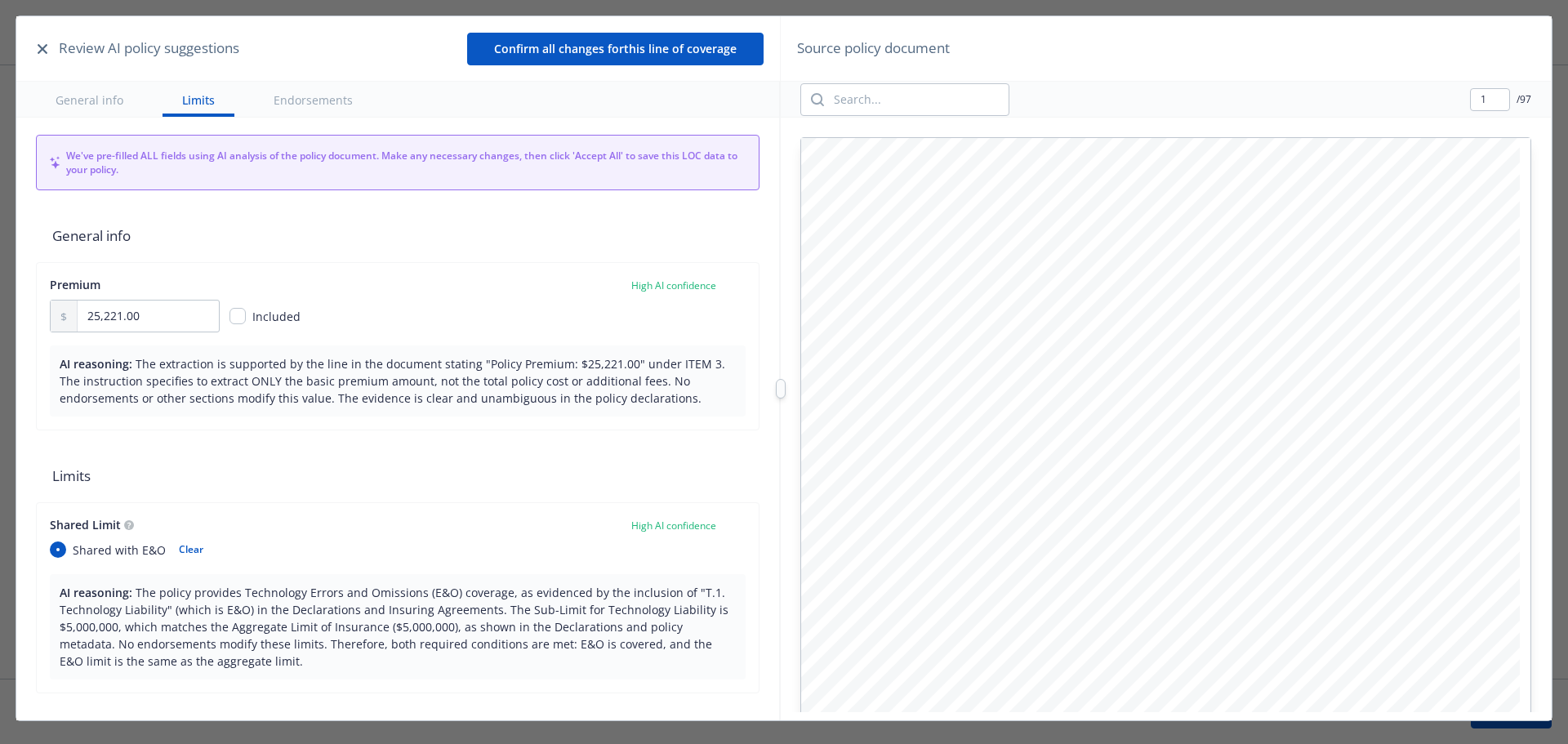
click at [185, 549] on button "Clear" at bounding box center [190, 549] width 44 height 23
radio input "false"
drag, startPoint x: 164, startPoint y: 319, endPoint x: 75, endPoint y: 317, distance: 89.0
click at [75, 317] on div "25,221.00" at bounding box center [134, 316] width 169 height 33
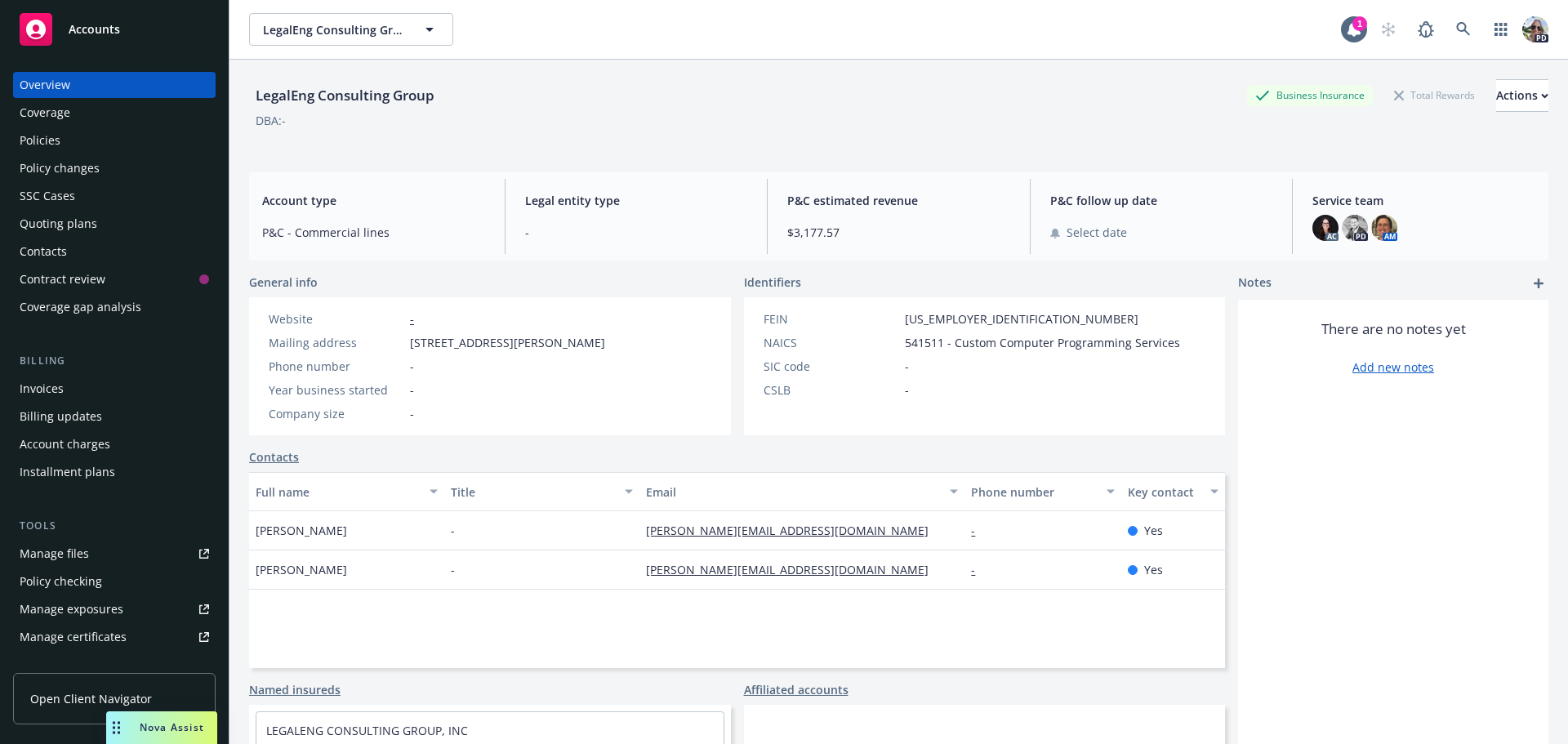
click at [52, 141] on div "Policies" at bounding box center [39, 140] width 41 height 26
click at [55, 135] on div "Policies" at bounding box center [39, 140] width 41 height 26
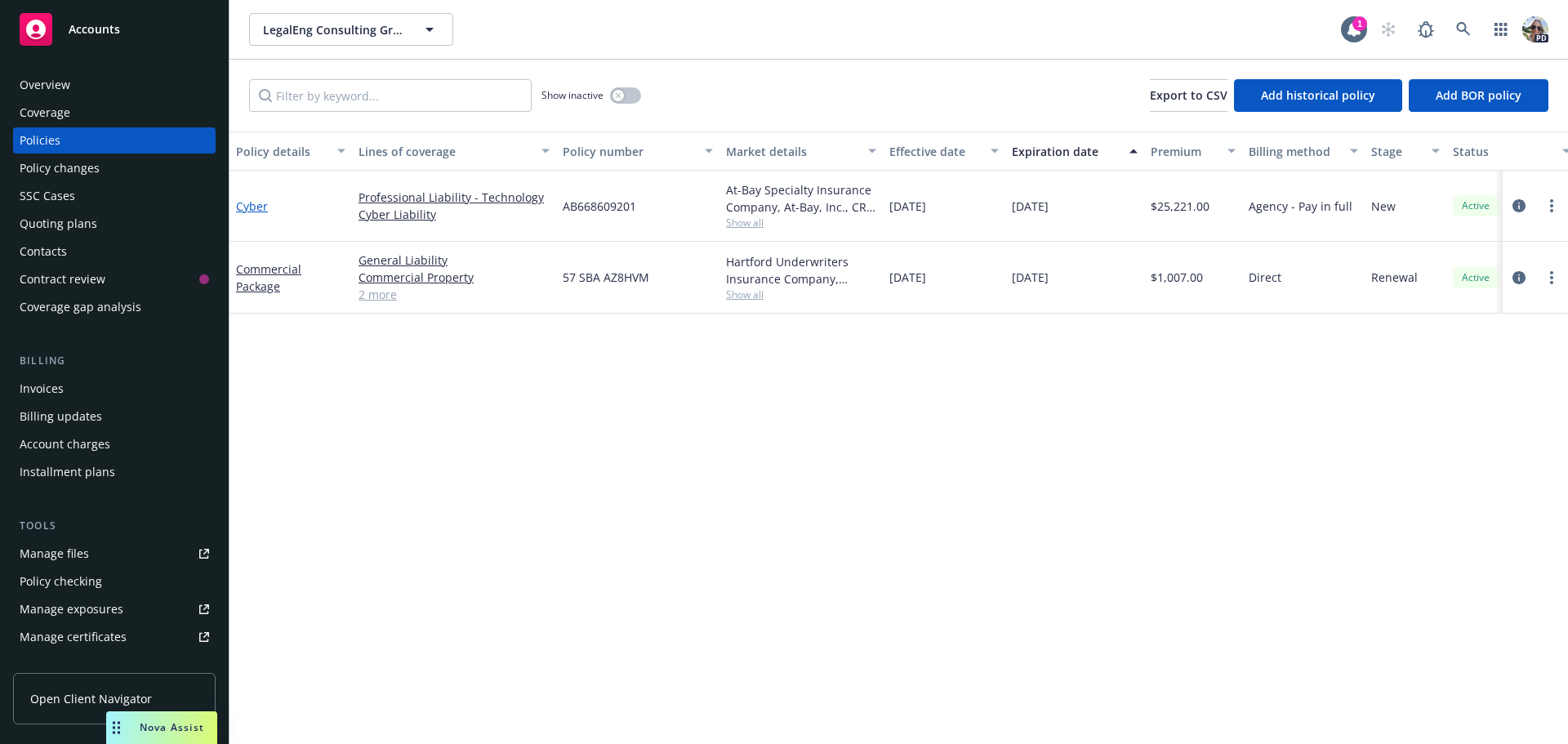
click at [248, 207] on link "Cyber" at bounding box center [252, 206] width 32 height 16
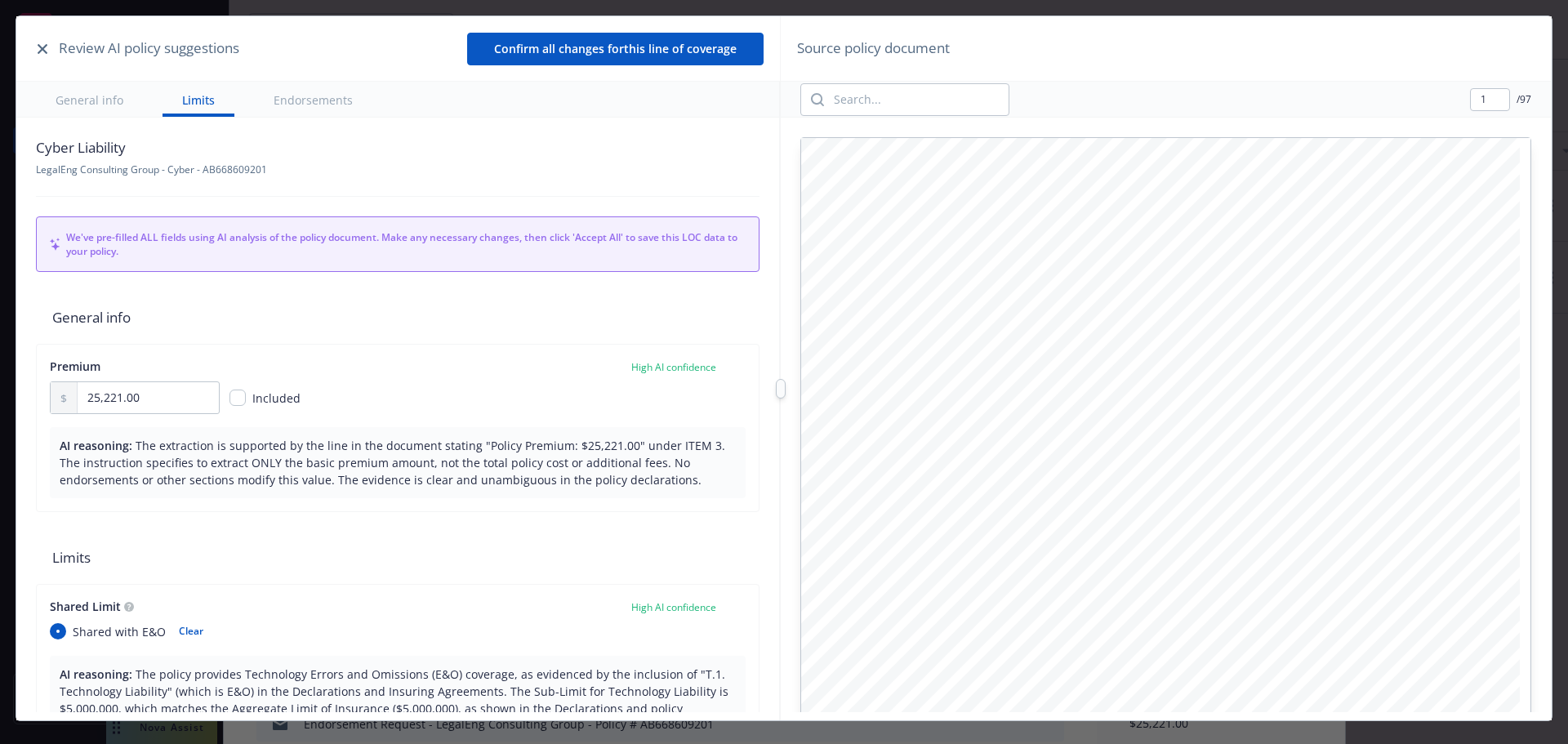
click at [43, 54] on button "button" at bounding box center [42, 48] width 19 height 19
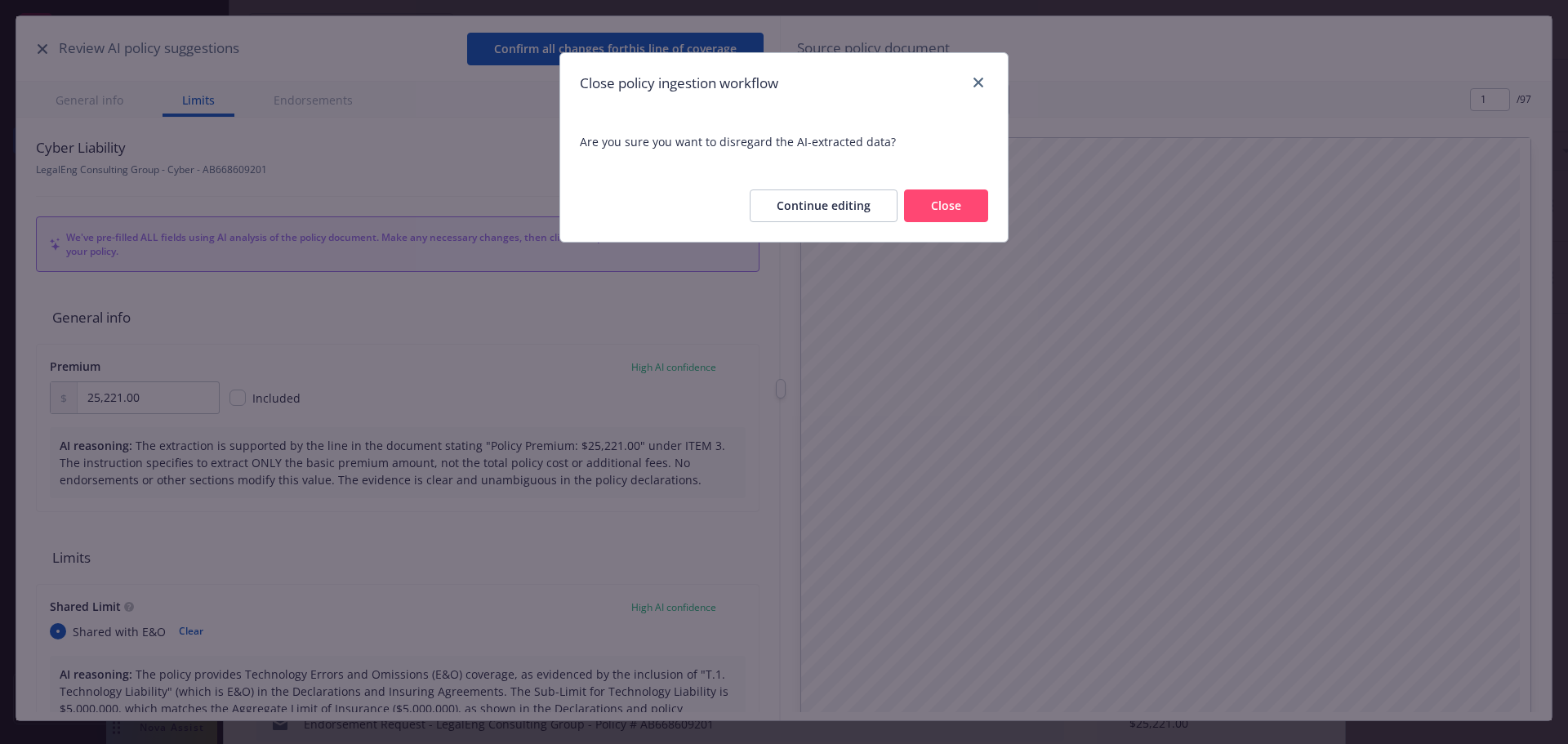
click at [952, 210] on button "Close" at bounding box center [946, 205] width 84 height 33
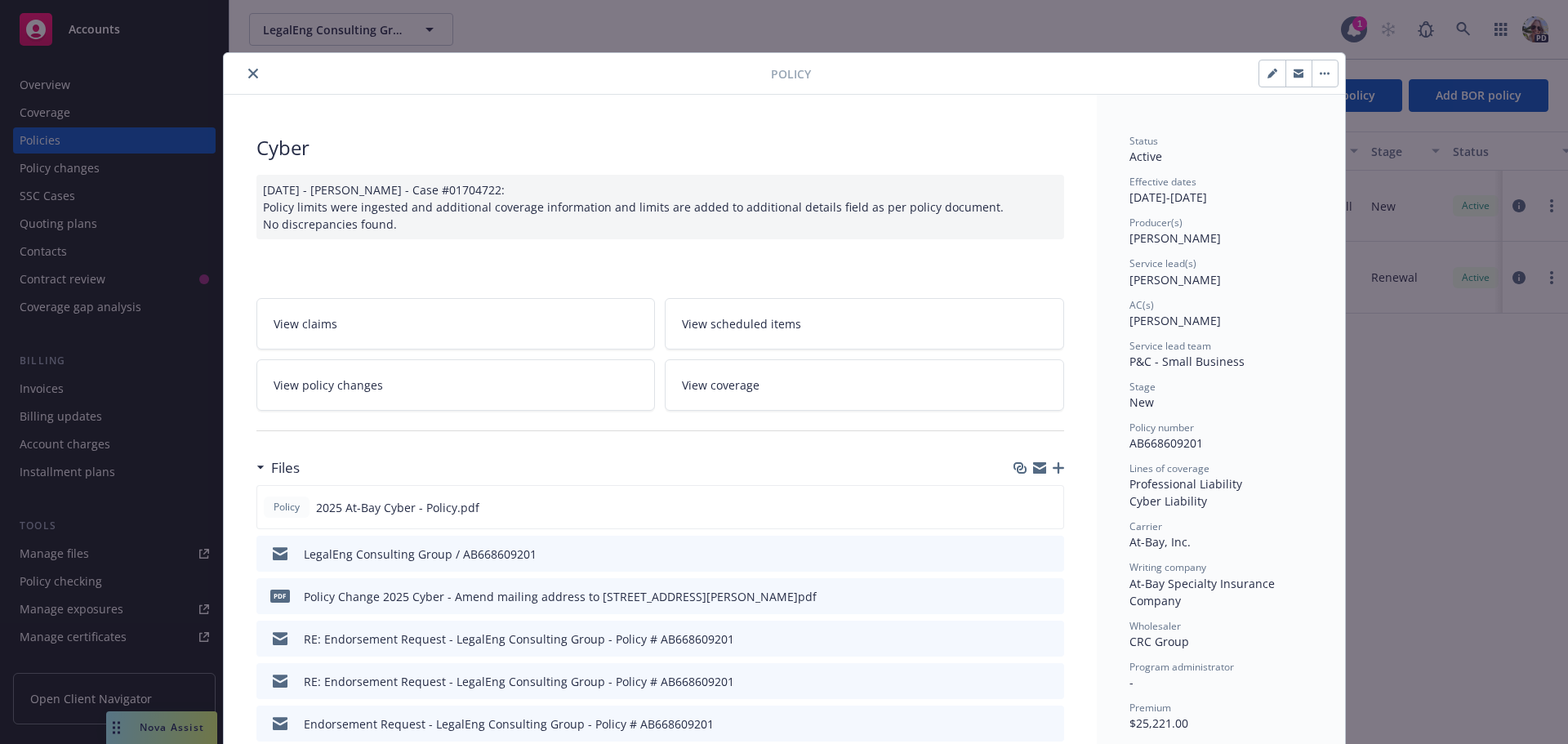
click at [248, 73] on icon "close" at bounding box center [253, 73] width 10 height 10
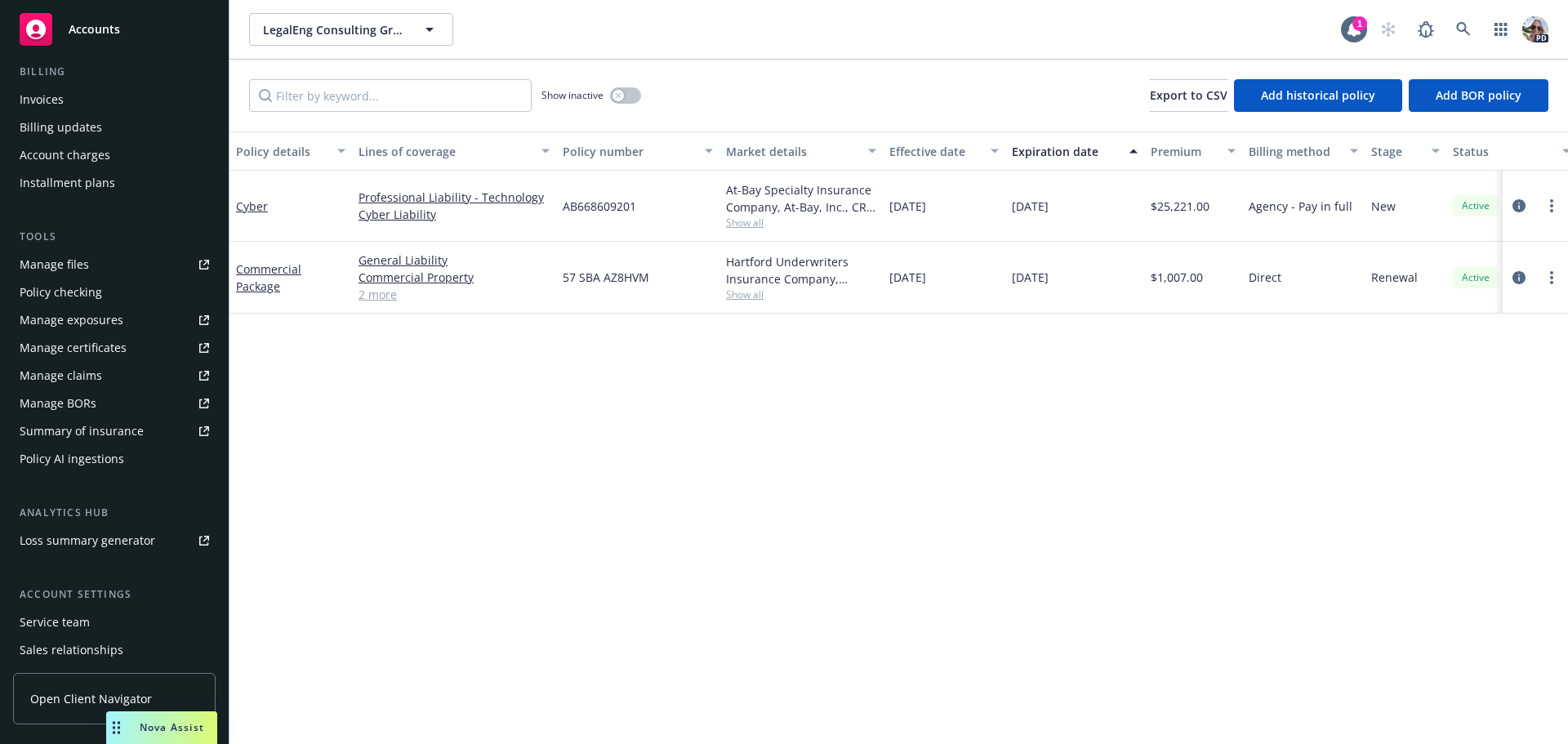
scroll to position [326, 0]
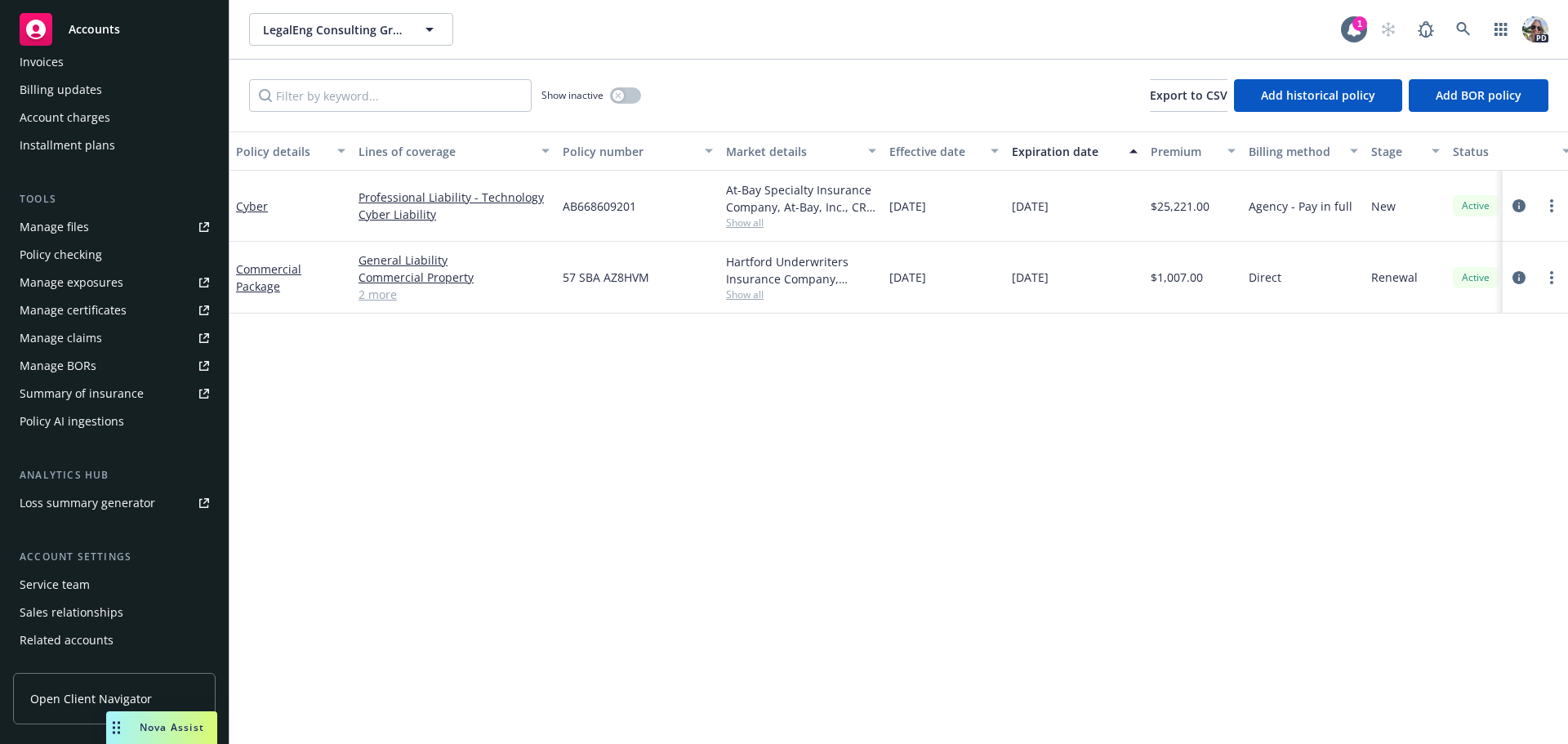
click at [77, 396] on div "Summary of insurance" at bounding box center [81, 393] width 124 height 26
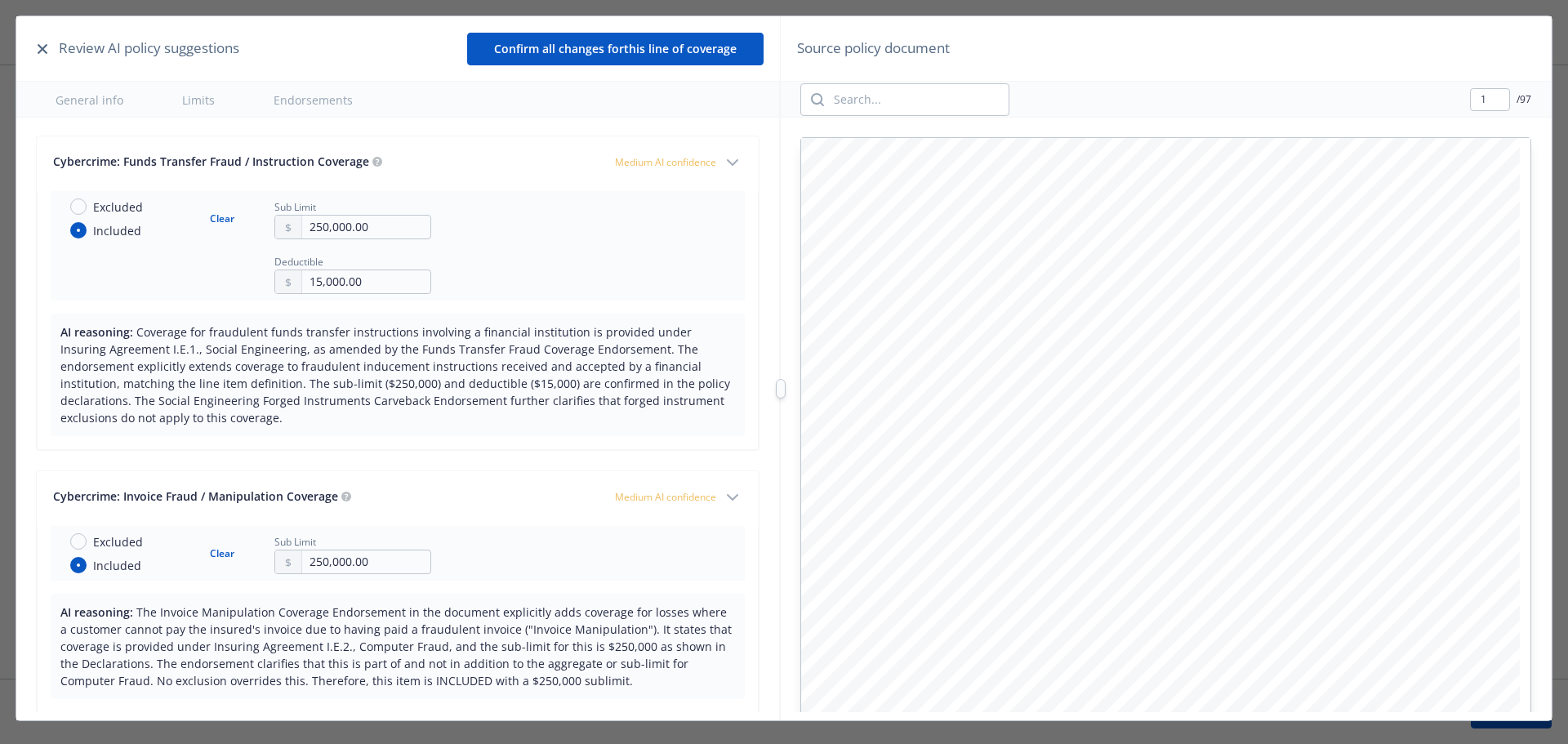
scroll to position [2532, 0]
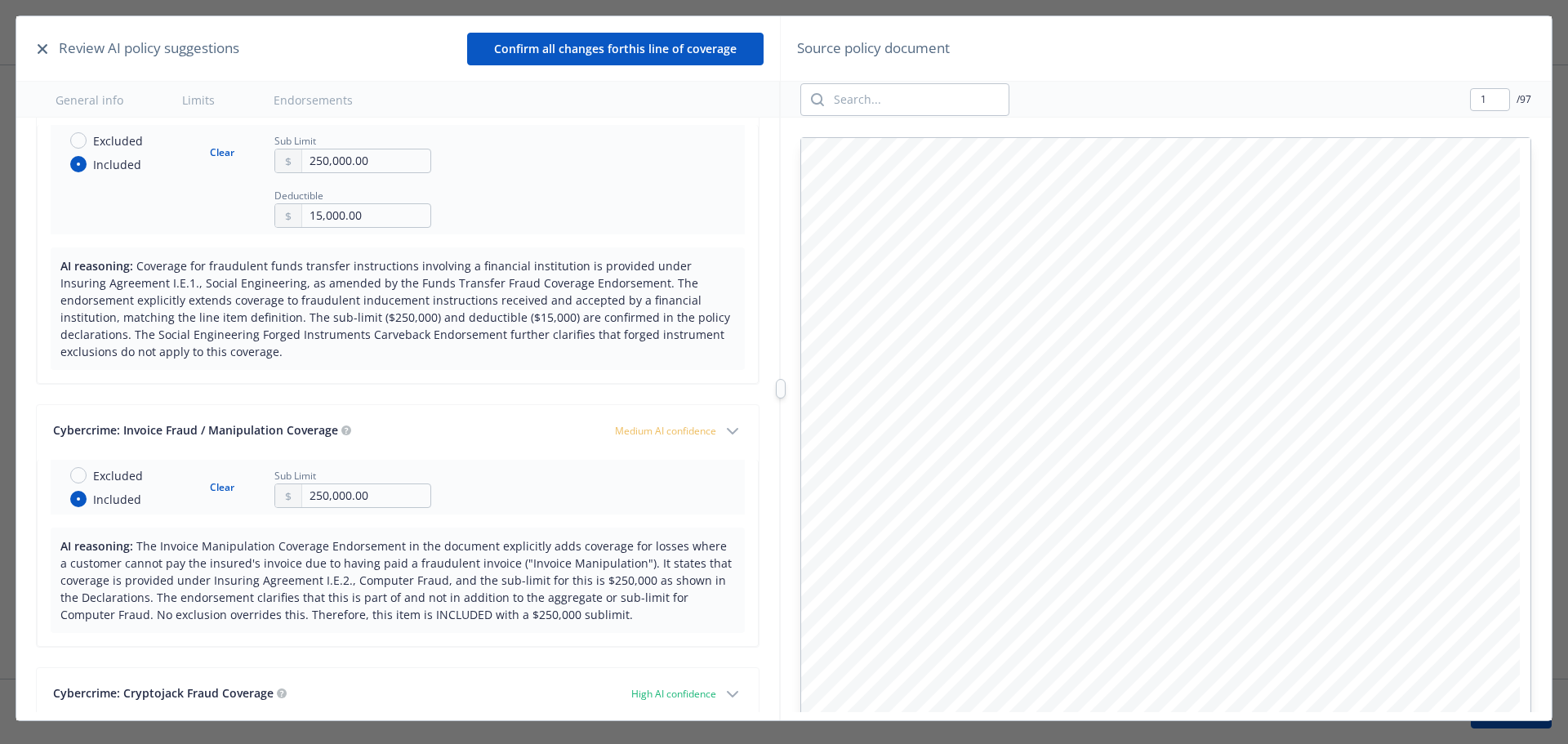
click at [221, 484] on button "Clear" at bounding box center [222, 487] width 44 height 23
radio input "false"
click at [45, 43] on button "button" at bounding box center [42, 48] width 19 height 19
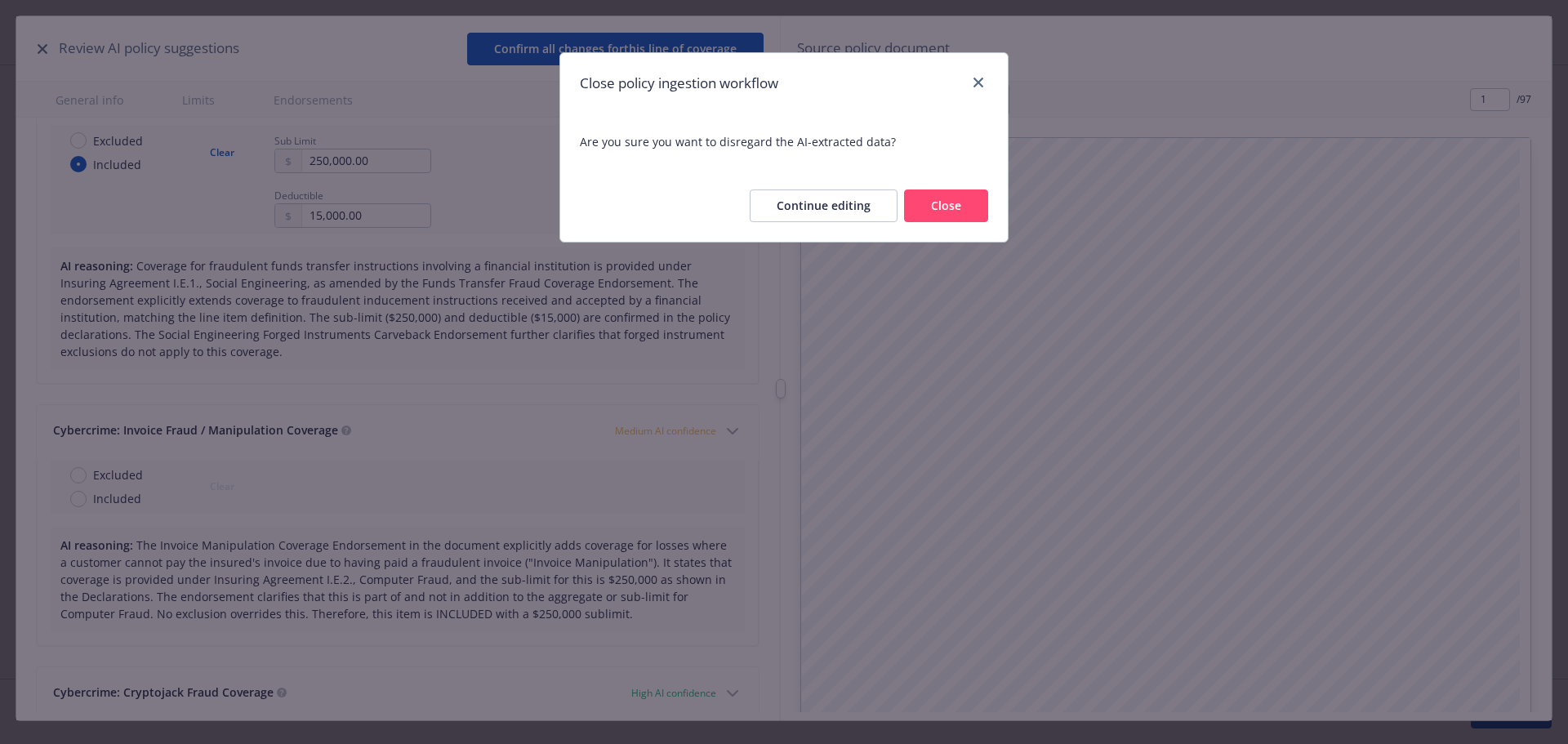
click at [964, 206] on button "Close" at bounding box center [946, 205] width 84 height 33
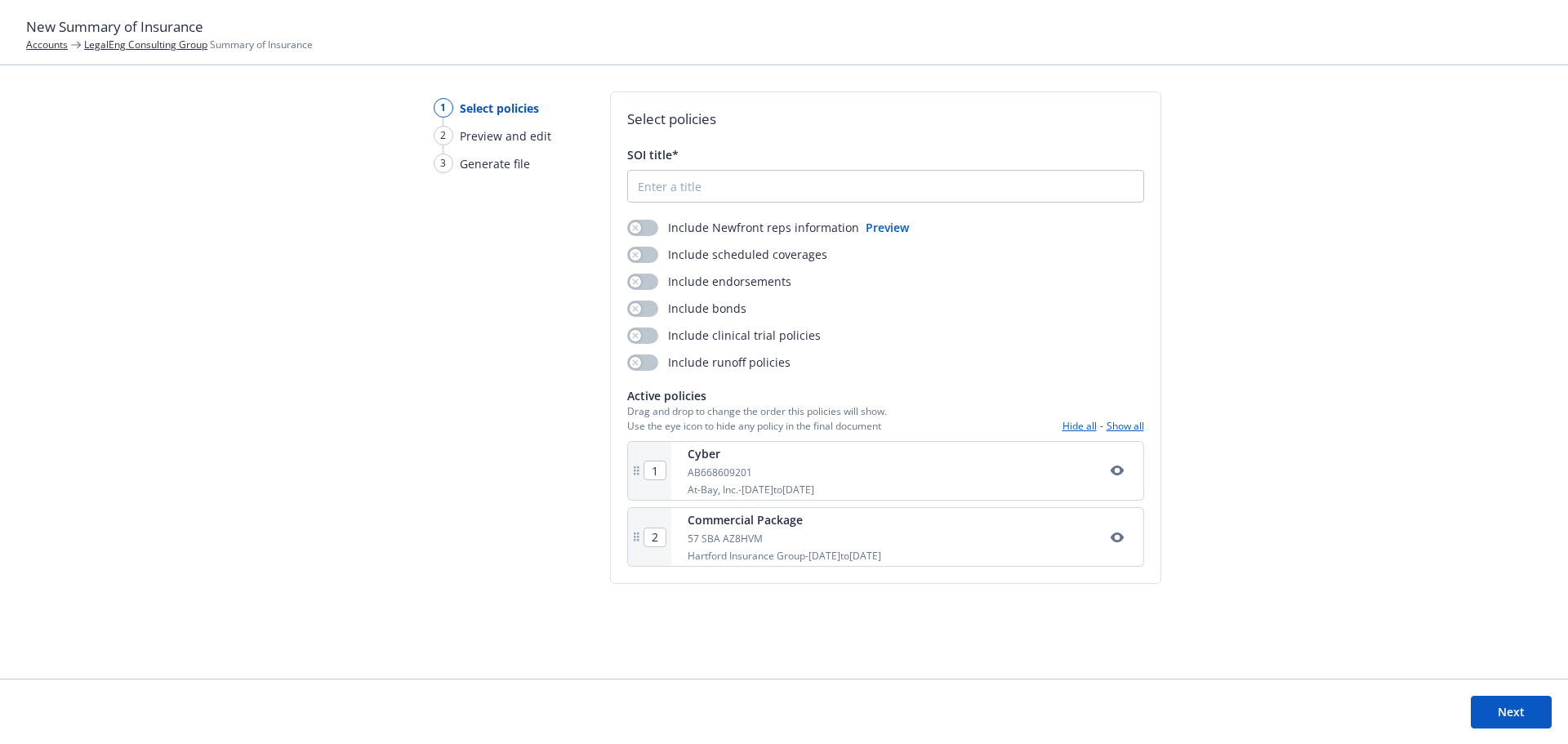
click at [126, 48] on link "LegalEng Consulting Group" at bounding box center [146, 44] width 124 height 14
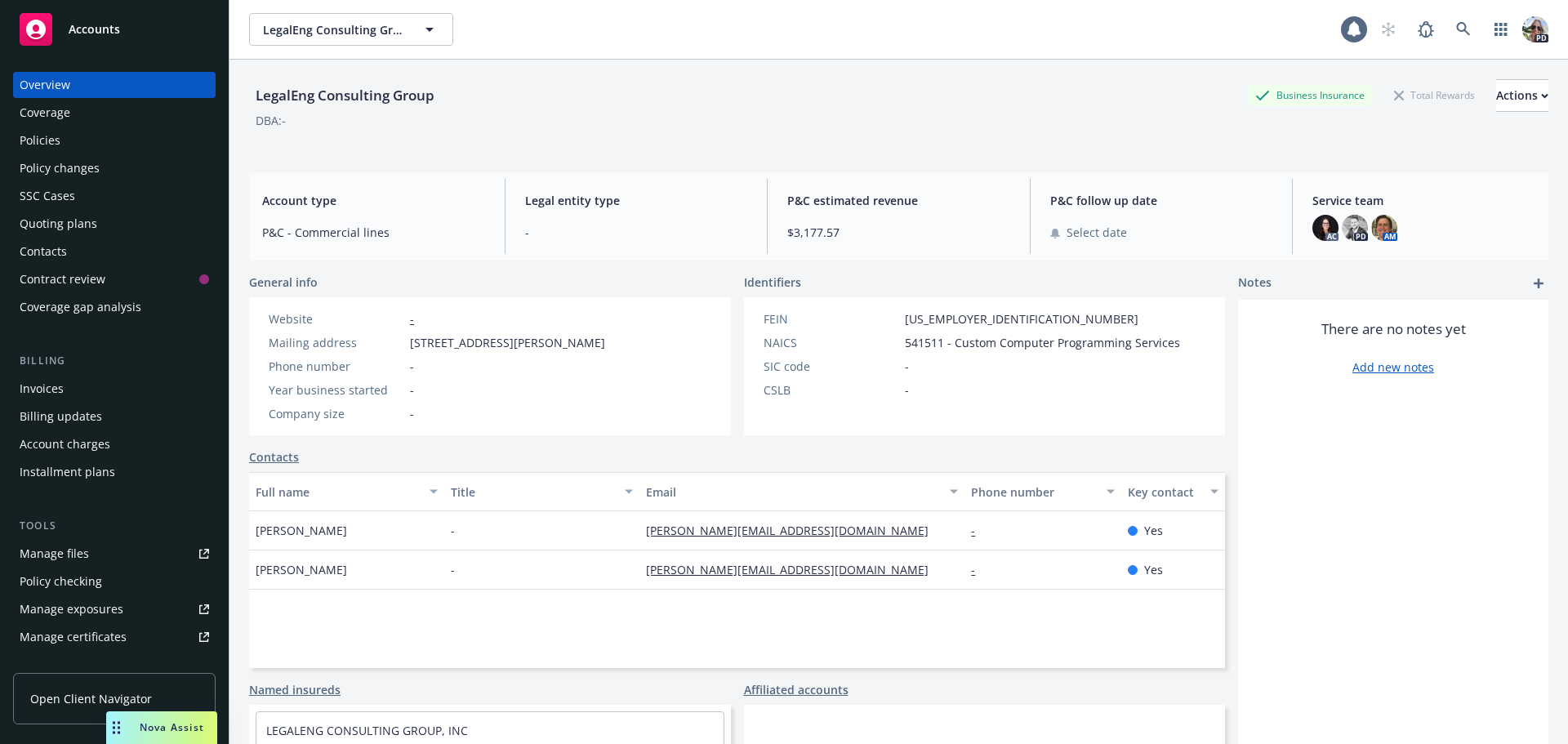
click at [38, 140] on div "Policies" at bounding box center [39, 140] width 41 height 26
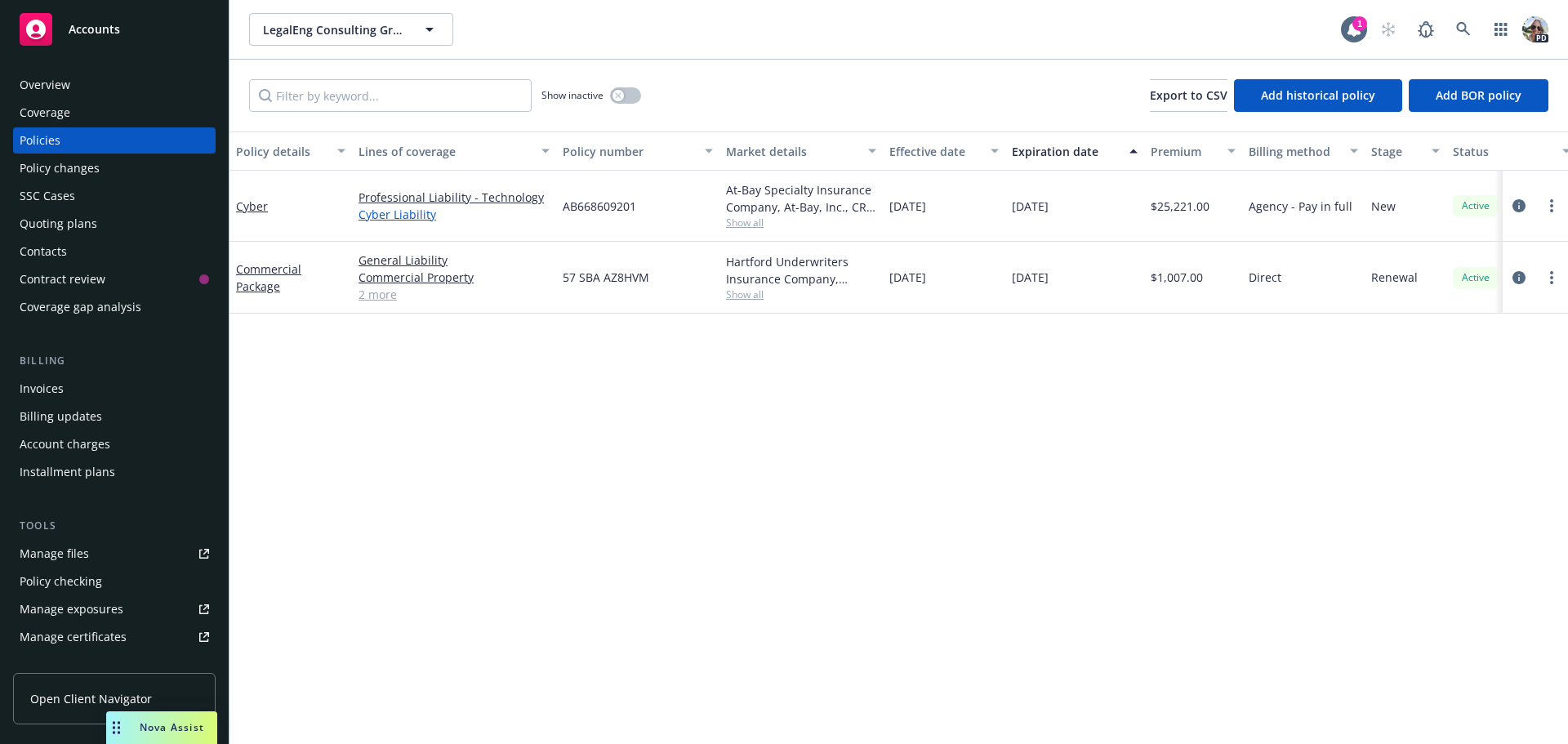
click at [390, 211] on link "Cyber Liability" at bounding box center [453, 214] width 191 height 18
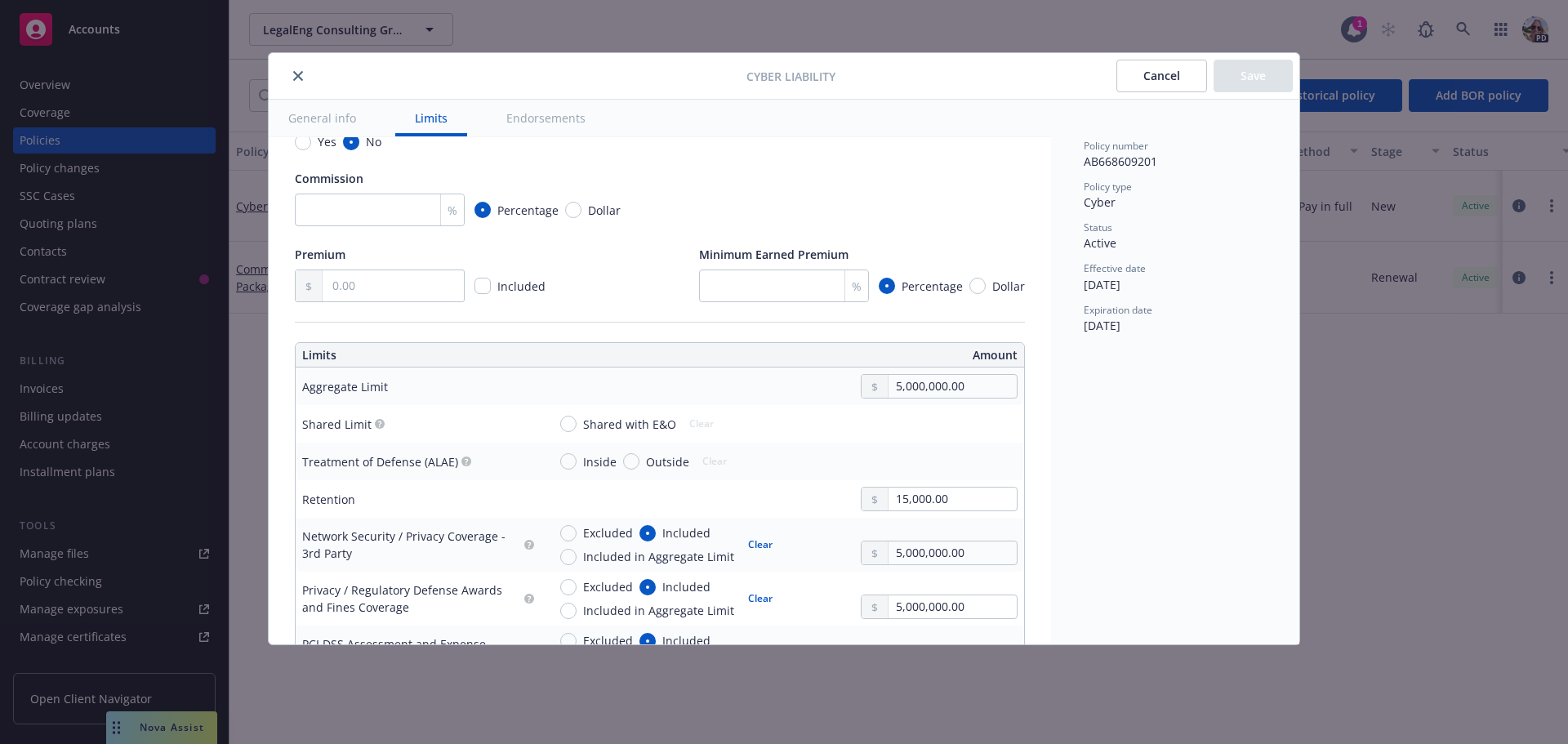
type textarea "x"
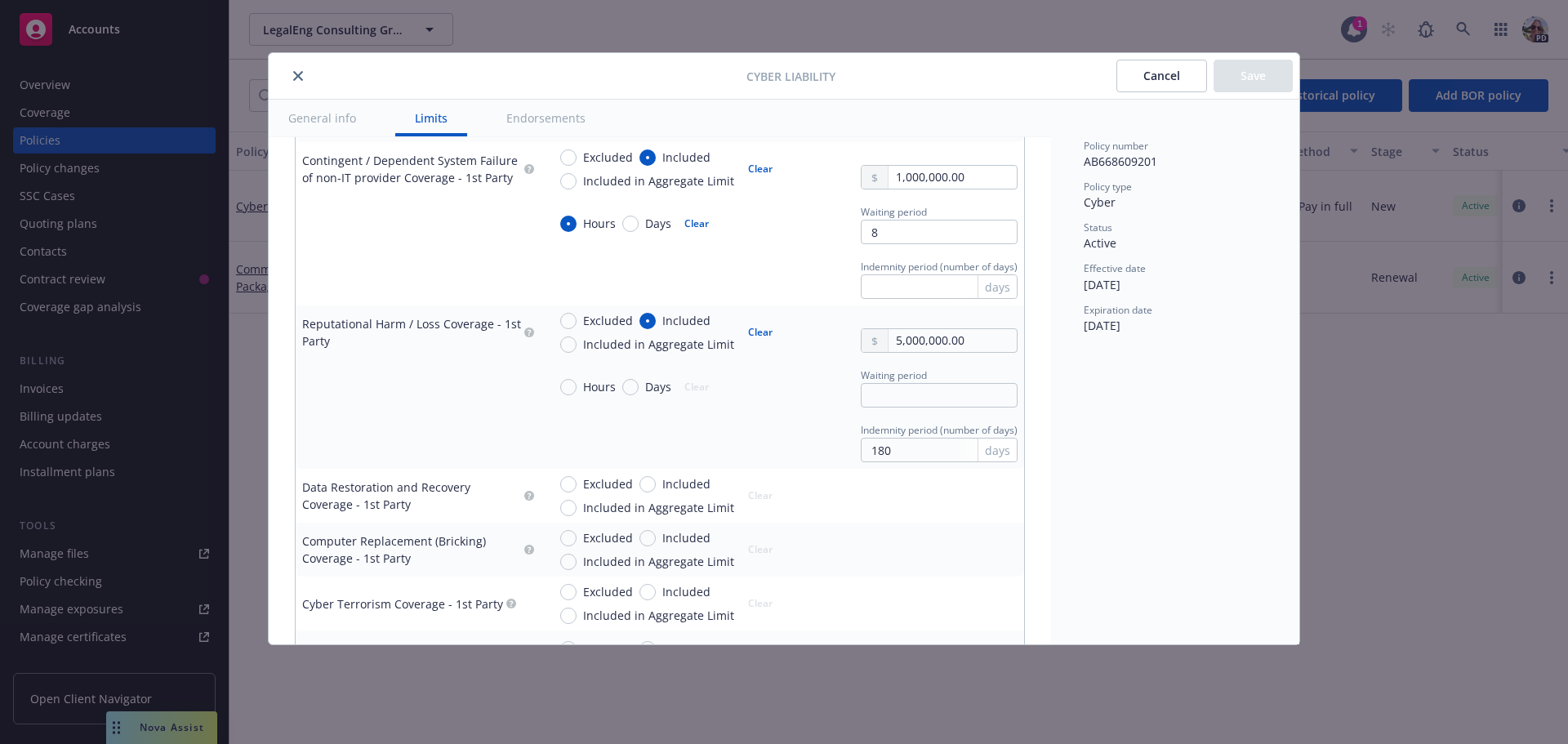
scroll to position [1878, 0]
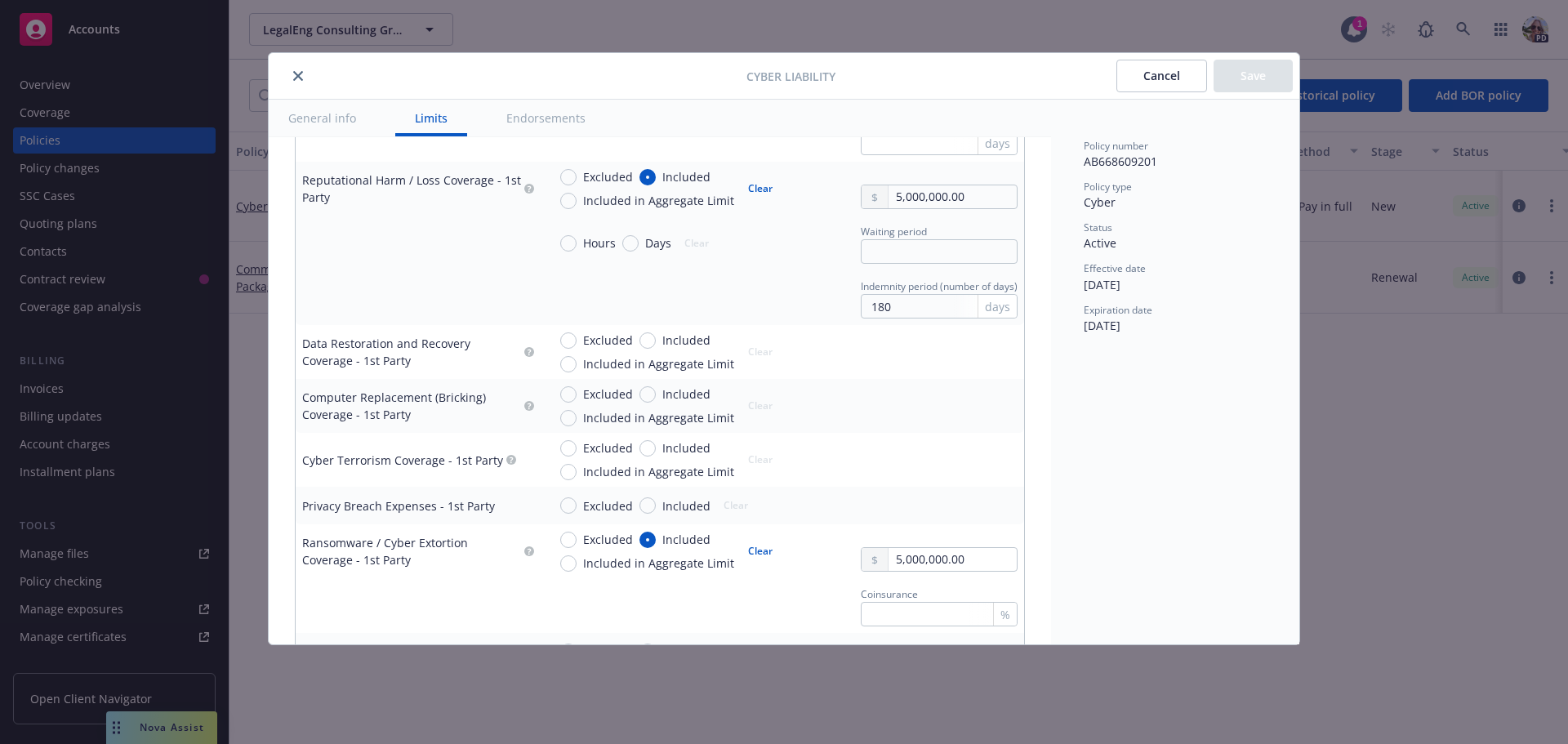
click at [1171, 72] on button "Cancel" at bounding box center [1161, 75] width 91 height 33
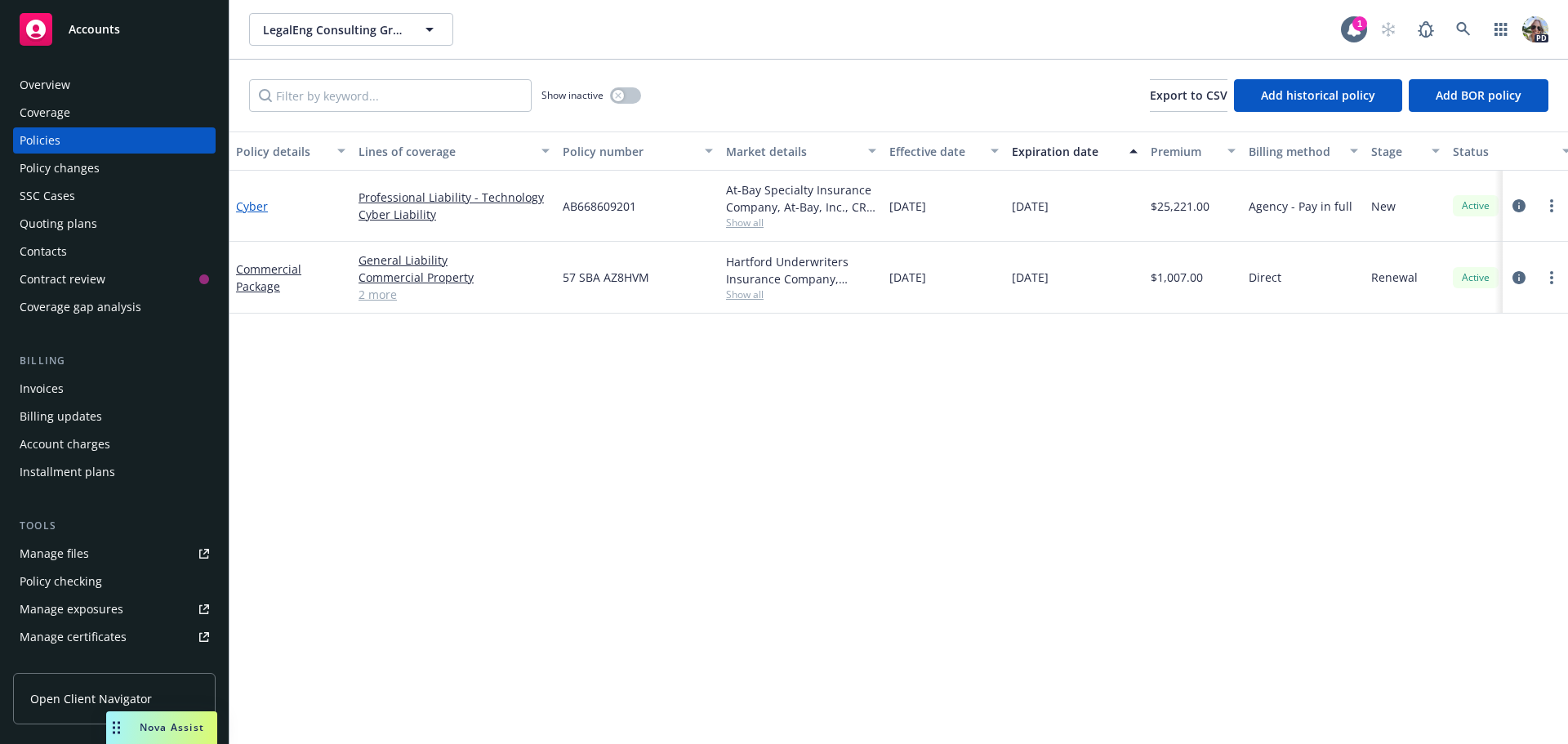
click at [243, 209] on link "Cyber" at bounding box center [252, 206] width 32 height 16
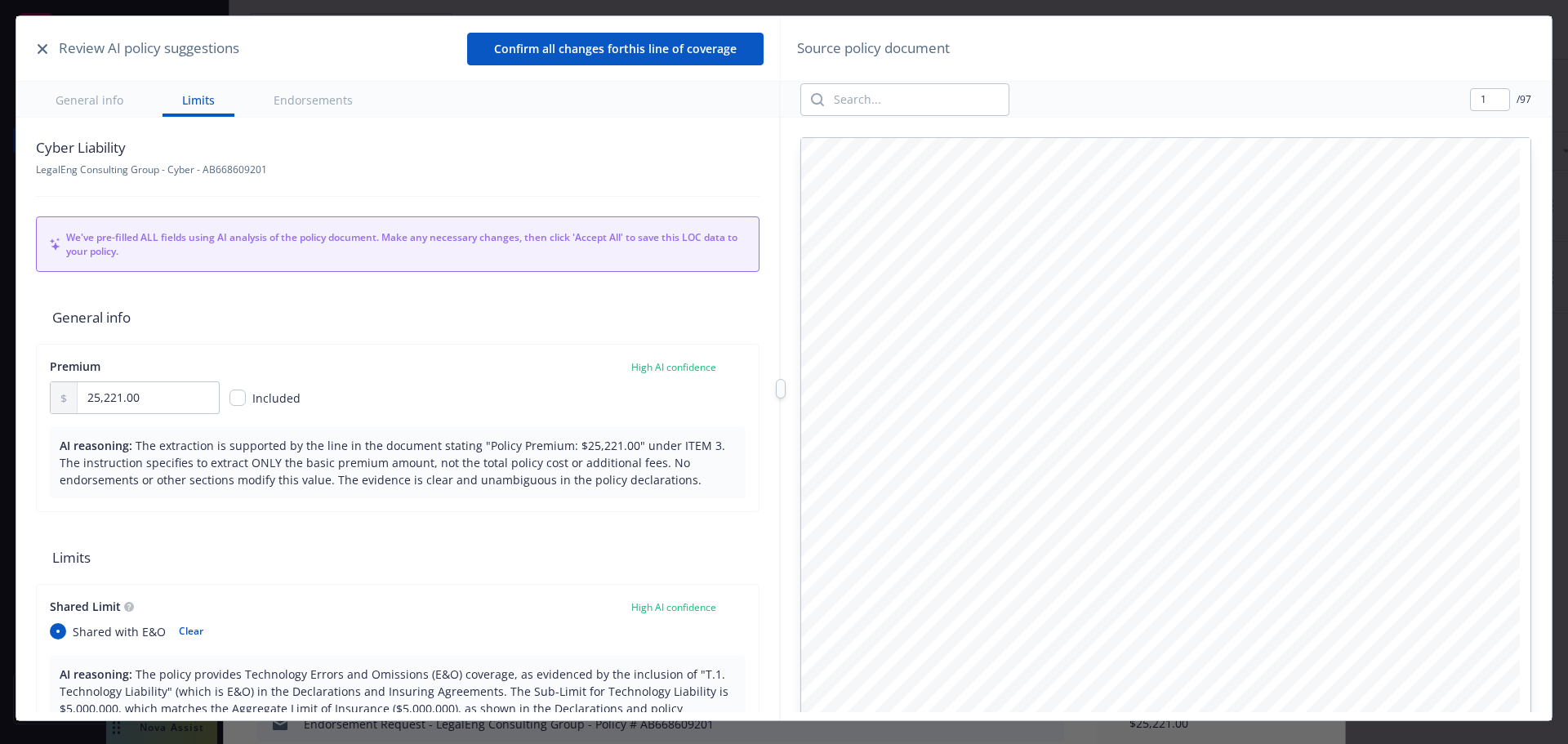
click at [42, 48] on icon "button" at bounding box center [43, 49] width 10 height 10
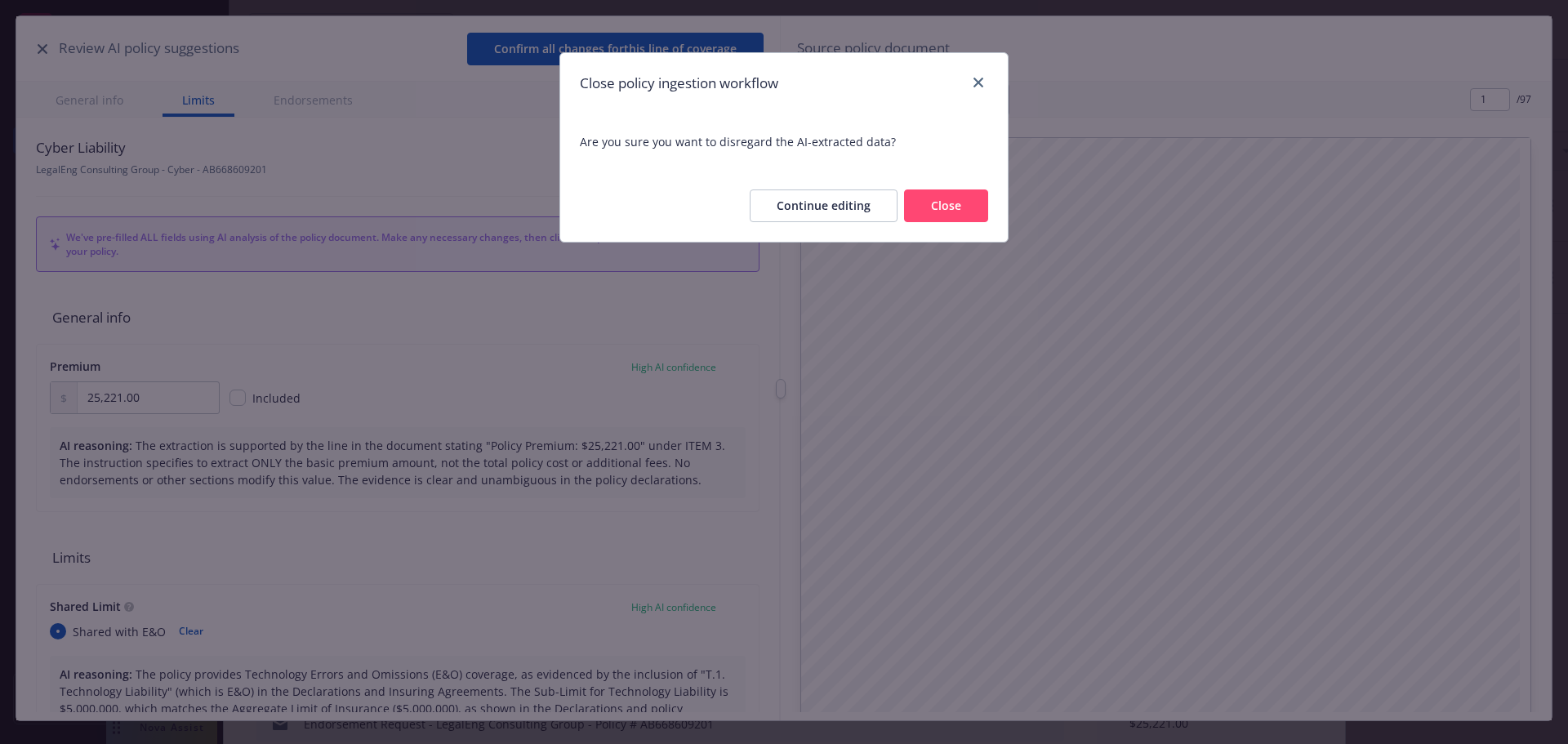
click at [927, 205] on button "Close" at bounding box center [946, 205] width 84 height 33
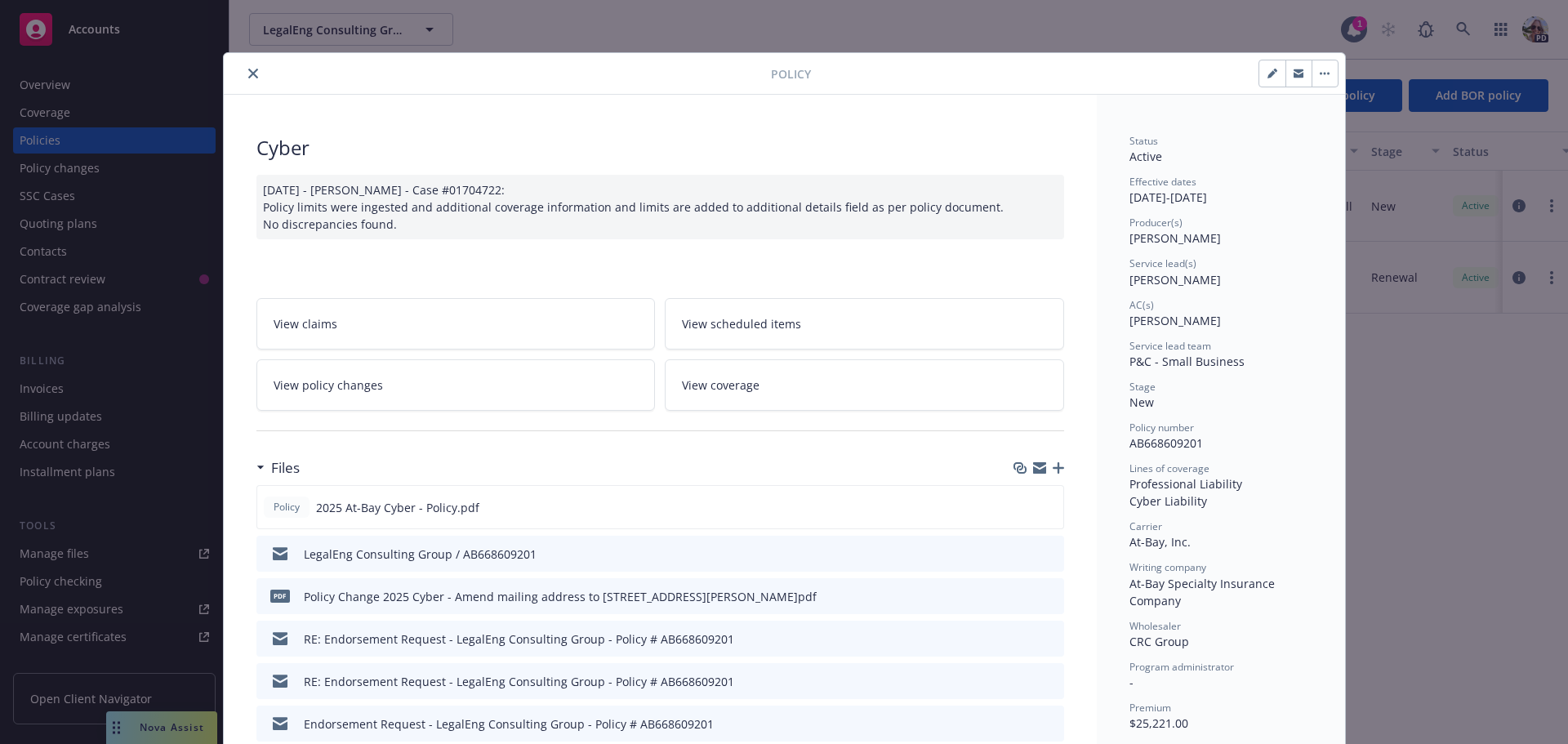
click at [248, 71] on icon "close" at bounding box center [253, 73] width 10 height 10
